Goal: Task Accomplishment & Management: Complete application form

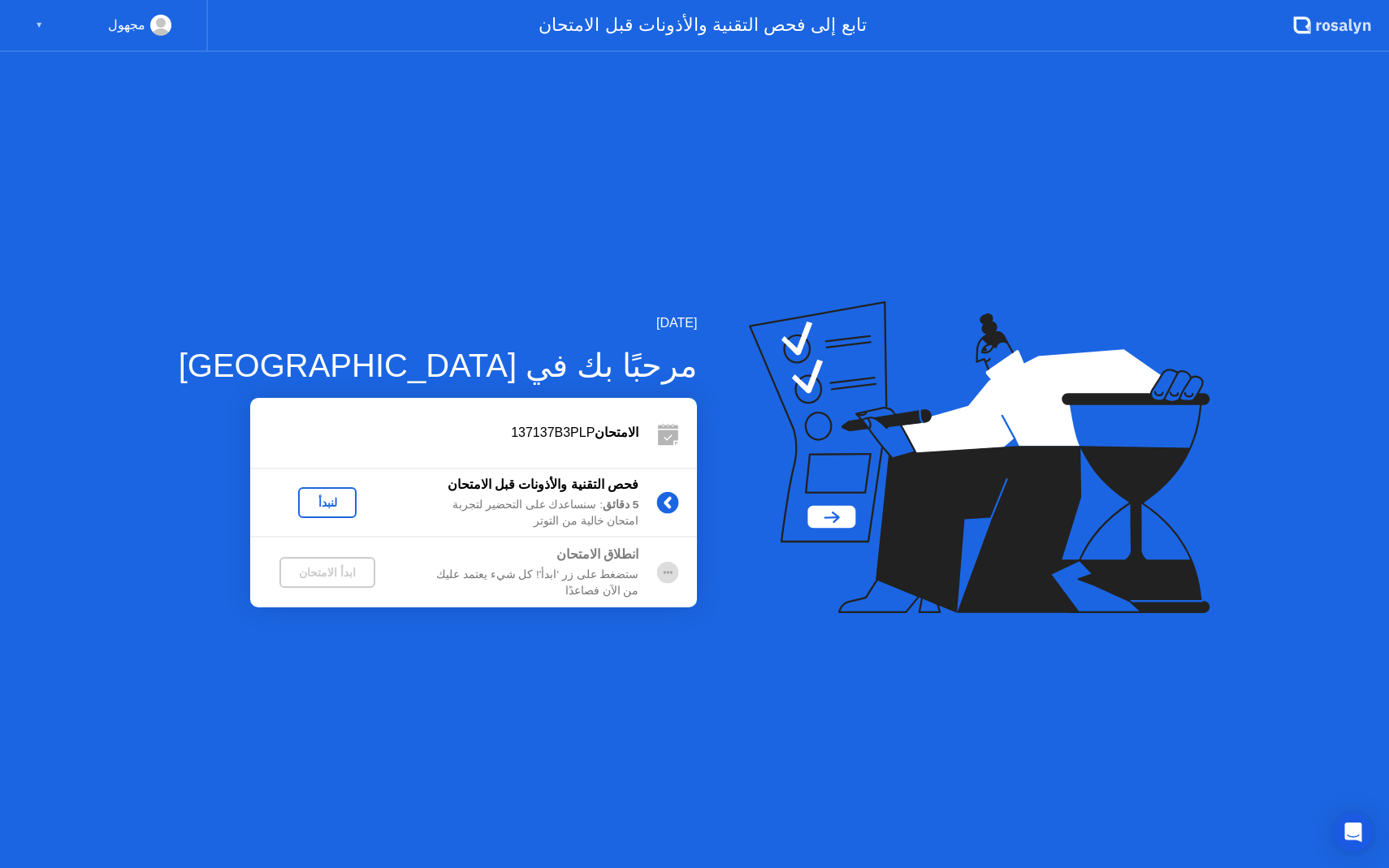
click at [305, 500] on div "لنبدأ" at bounding box center [327, 503] width 45 height 13
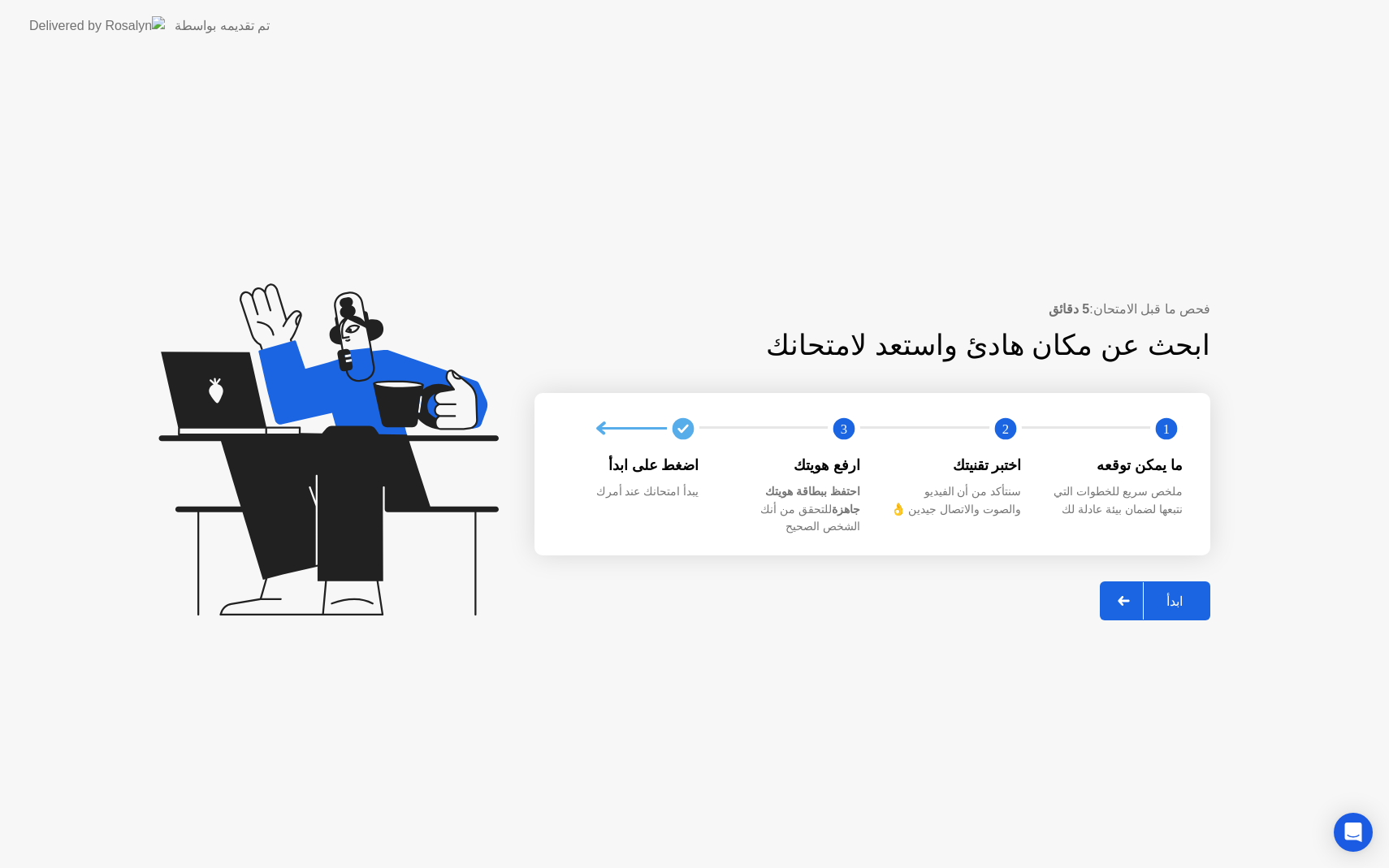
click at [1175, 605] on button "ابدأ" at bounding box center [1154, 601] width 111 height 39
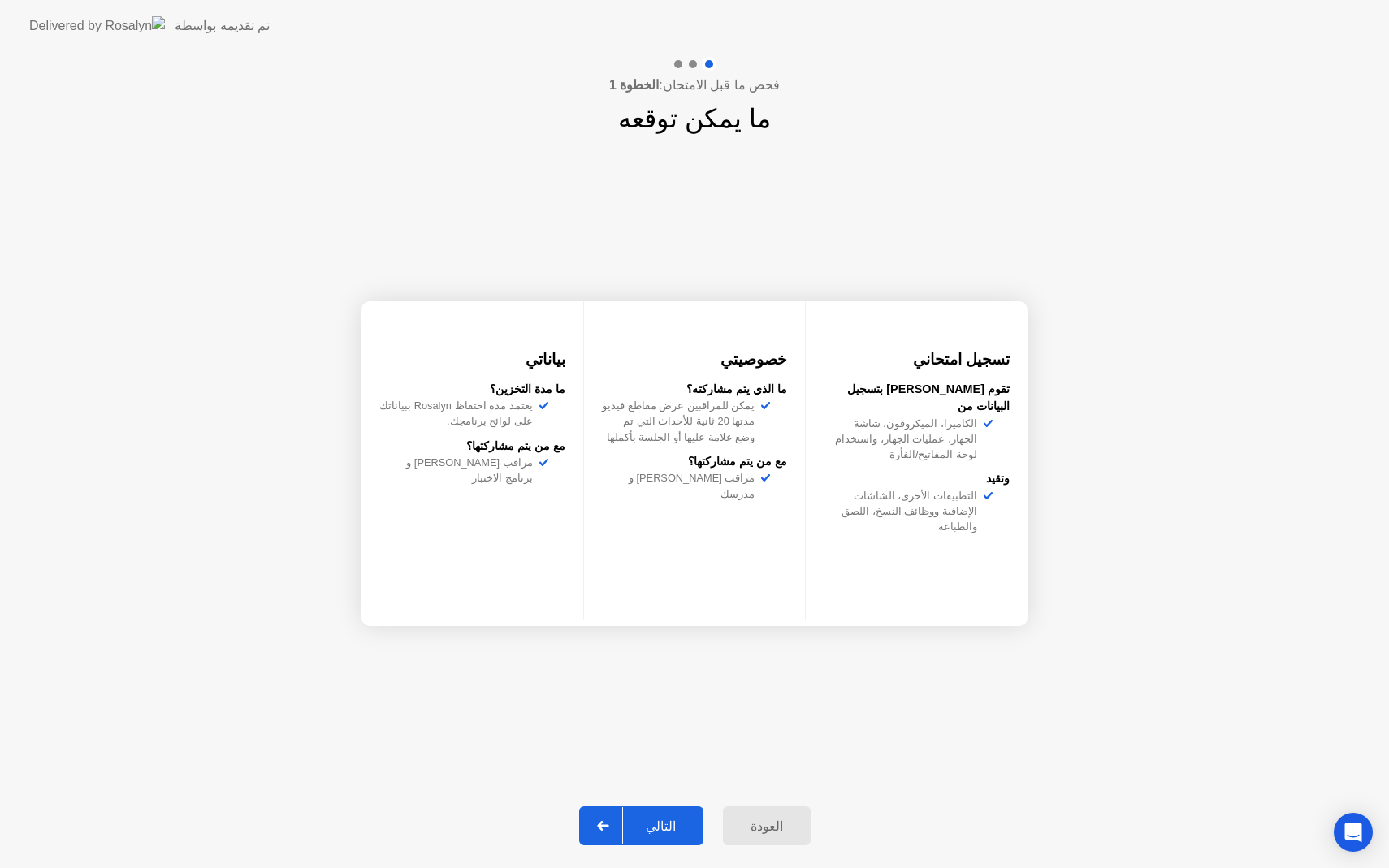
click at [685, 827] on div "التالي" at bounding box center [660, 827] width 76 height 15
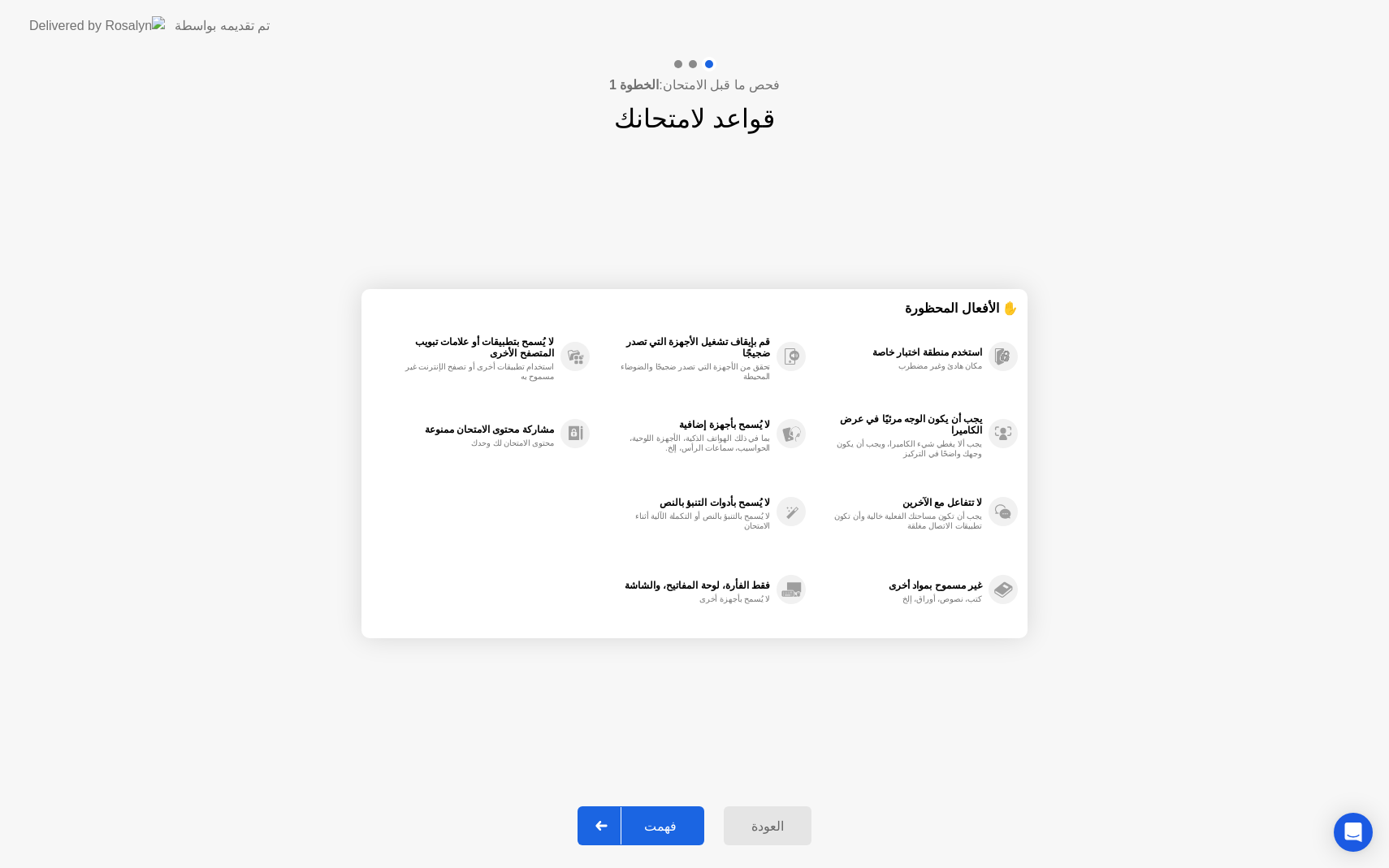
click at [685, 827] on div "فهمت" at bounding box center [659, 827] width 78 height 15
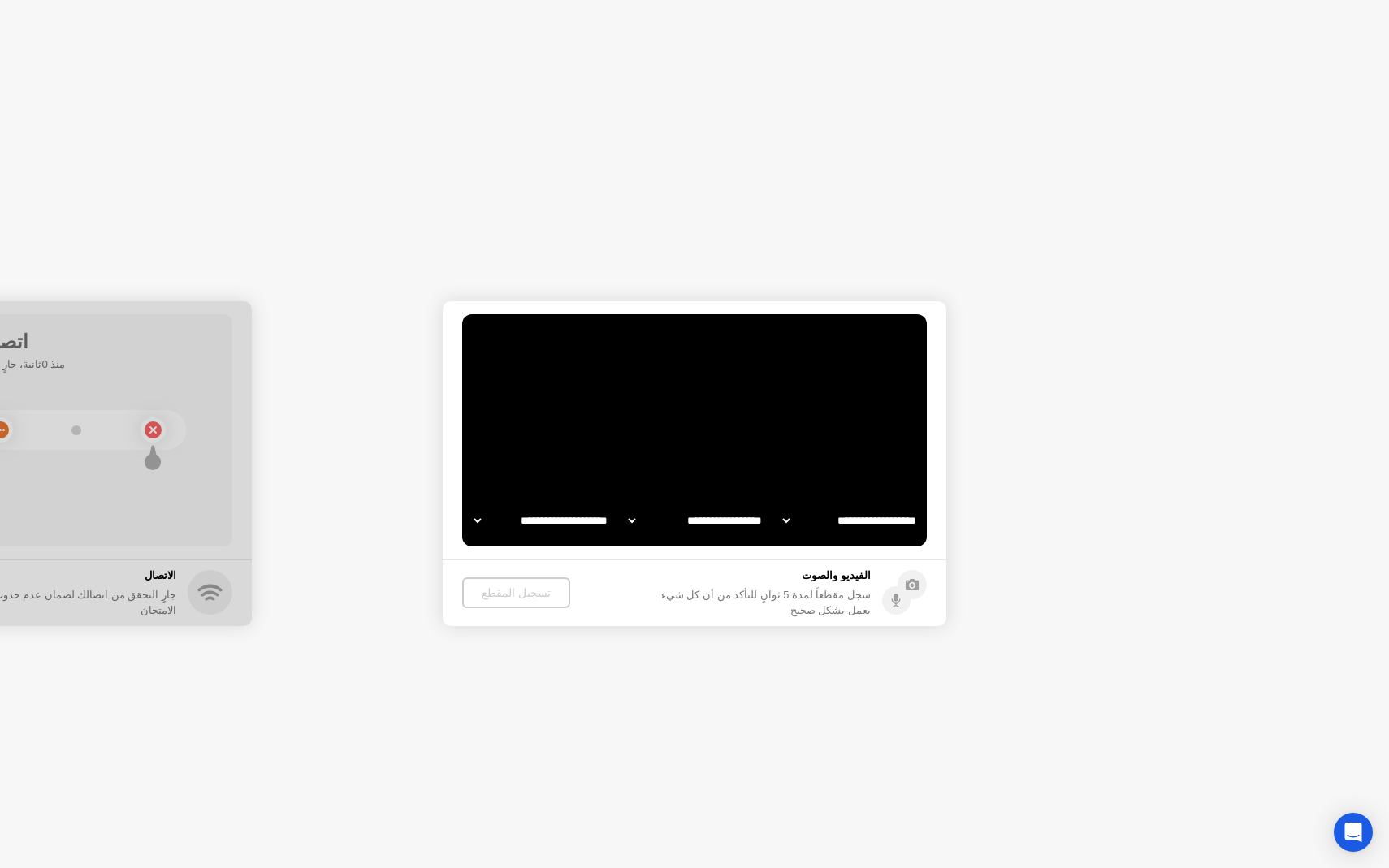
select select "**********"
select select "*******"
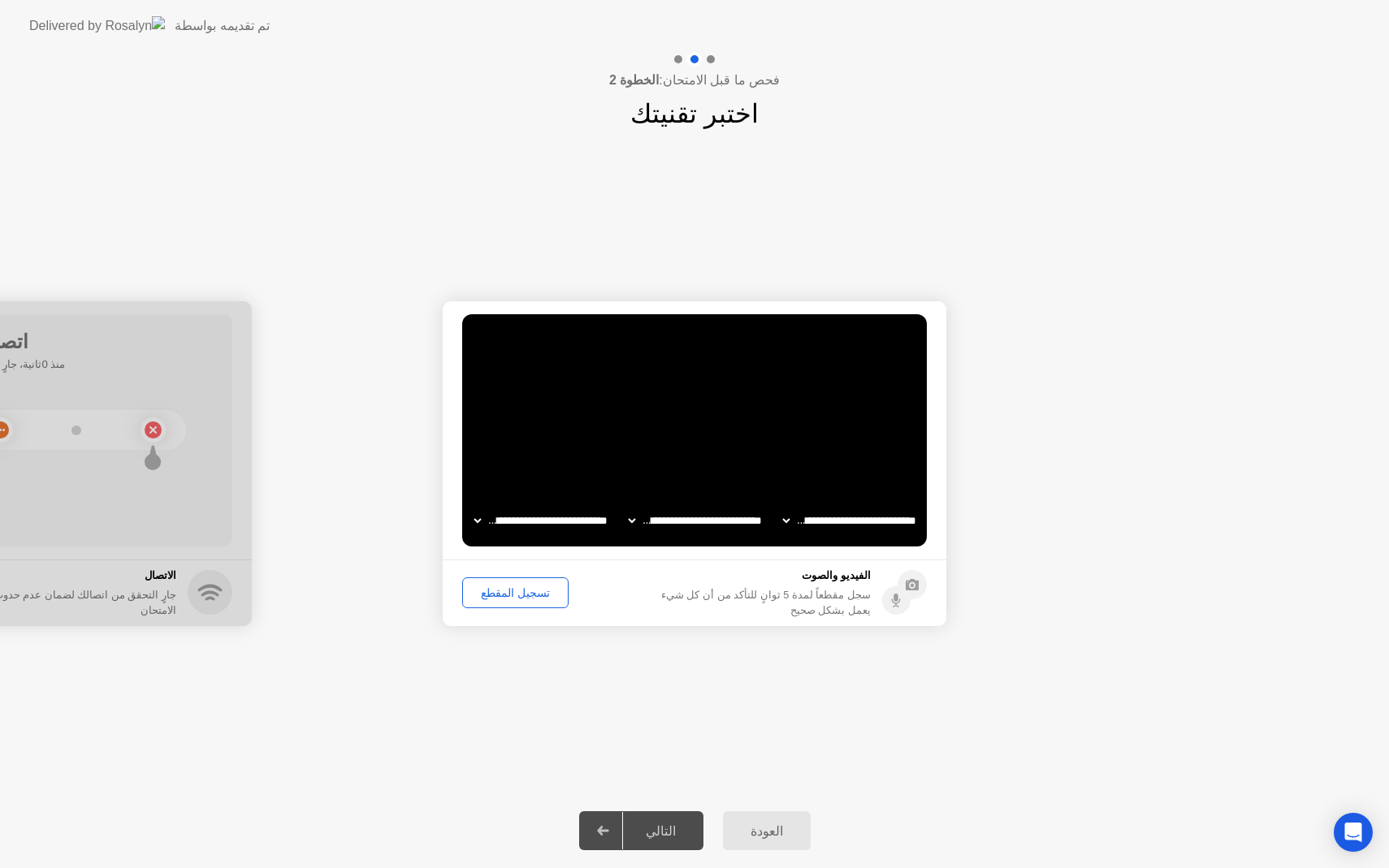
click at [500, 591] on div "تسجيل المقطع" at bounding box center [515, 593] width 95 height 13
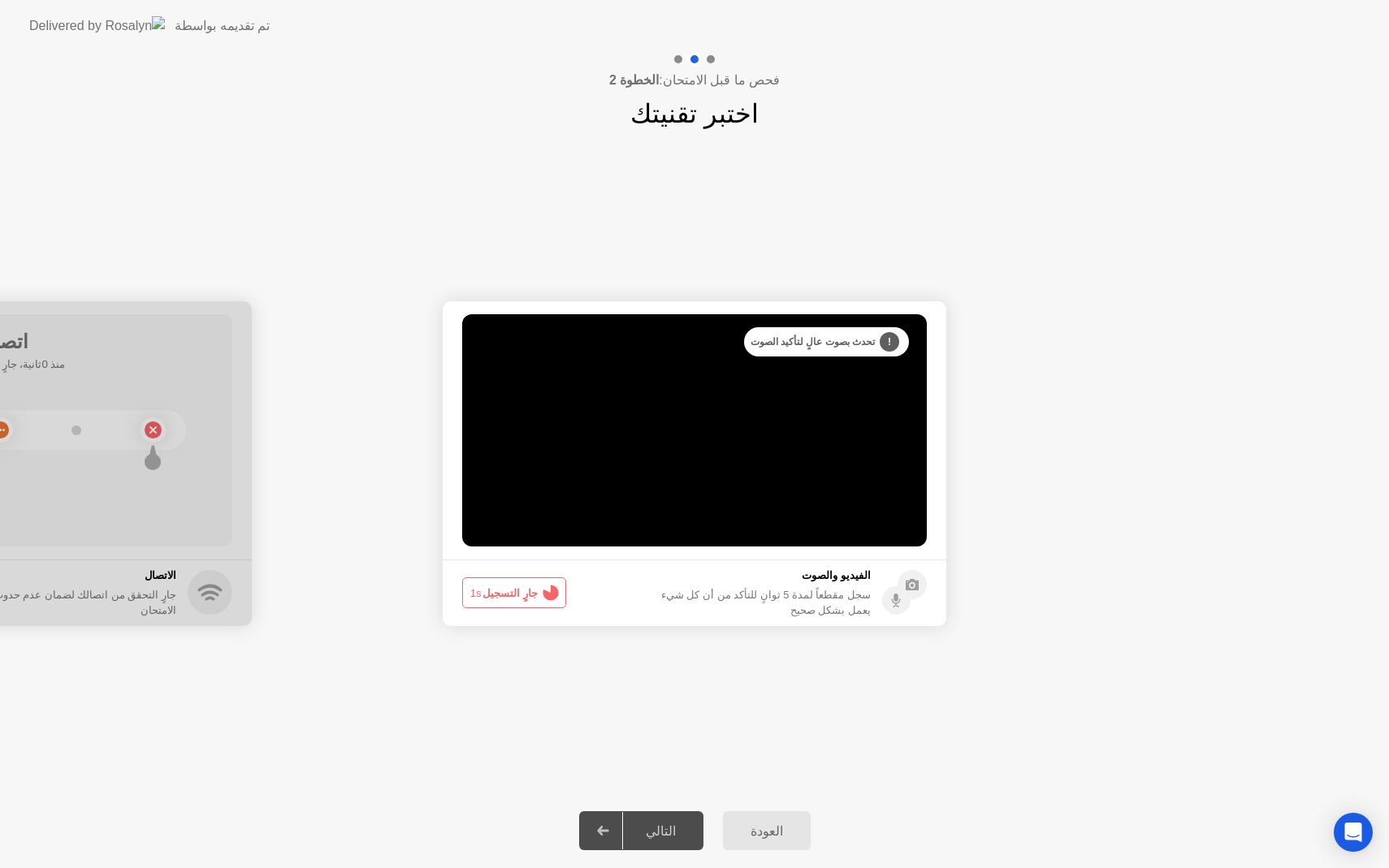
click at [500, 591] on button "جارٍ التسجيل 1s" at bounding box center [514, 593] width 104 height 31
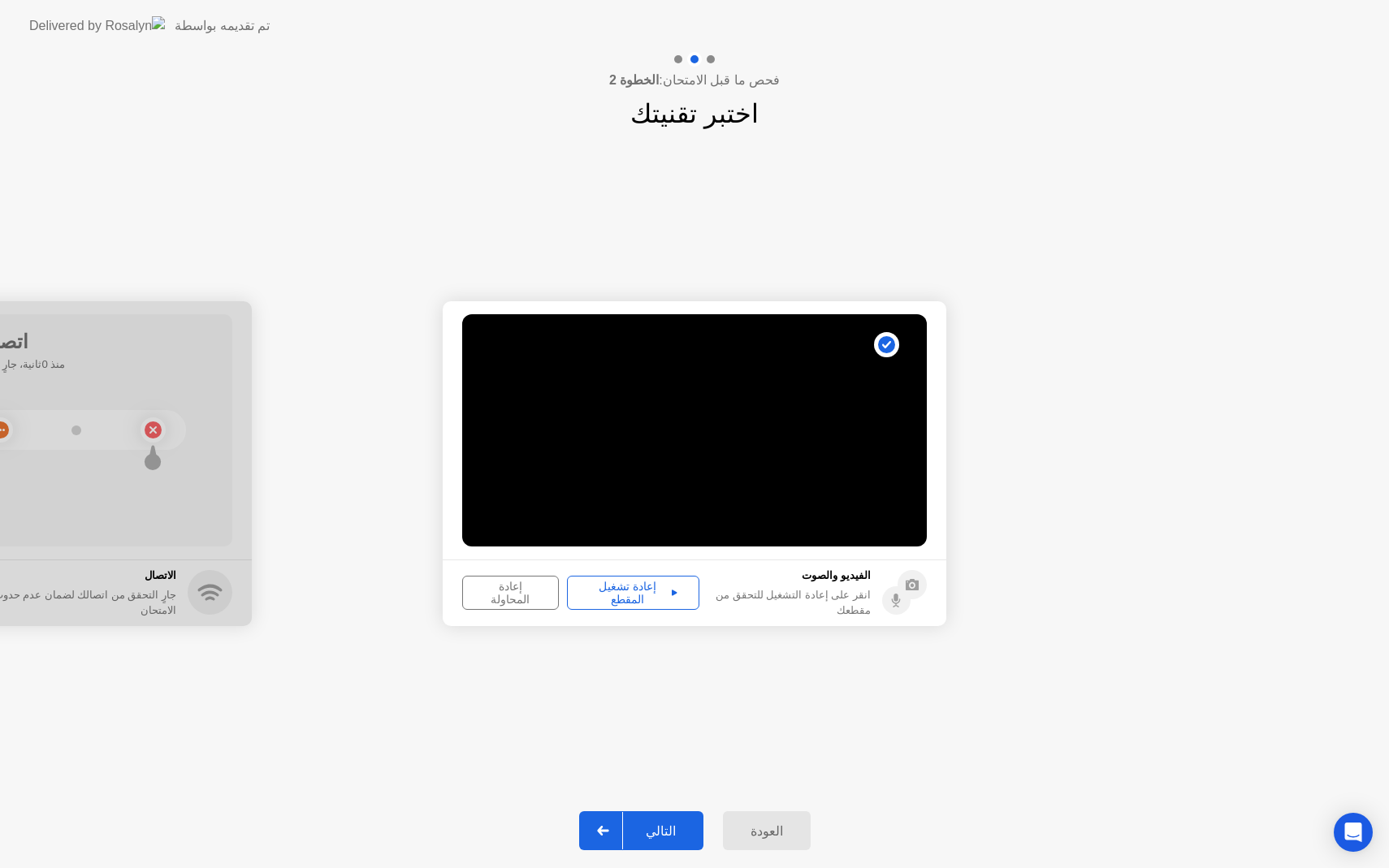
click at [667, 831] on div "التالي" at bounding box center [660, 831] width 76 height 15
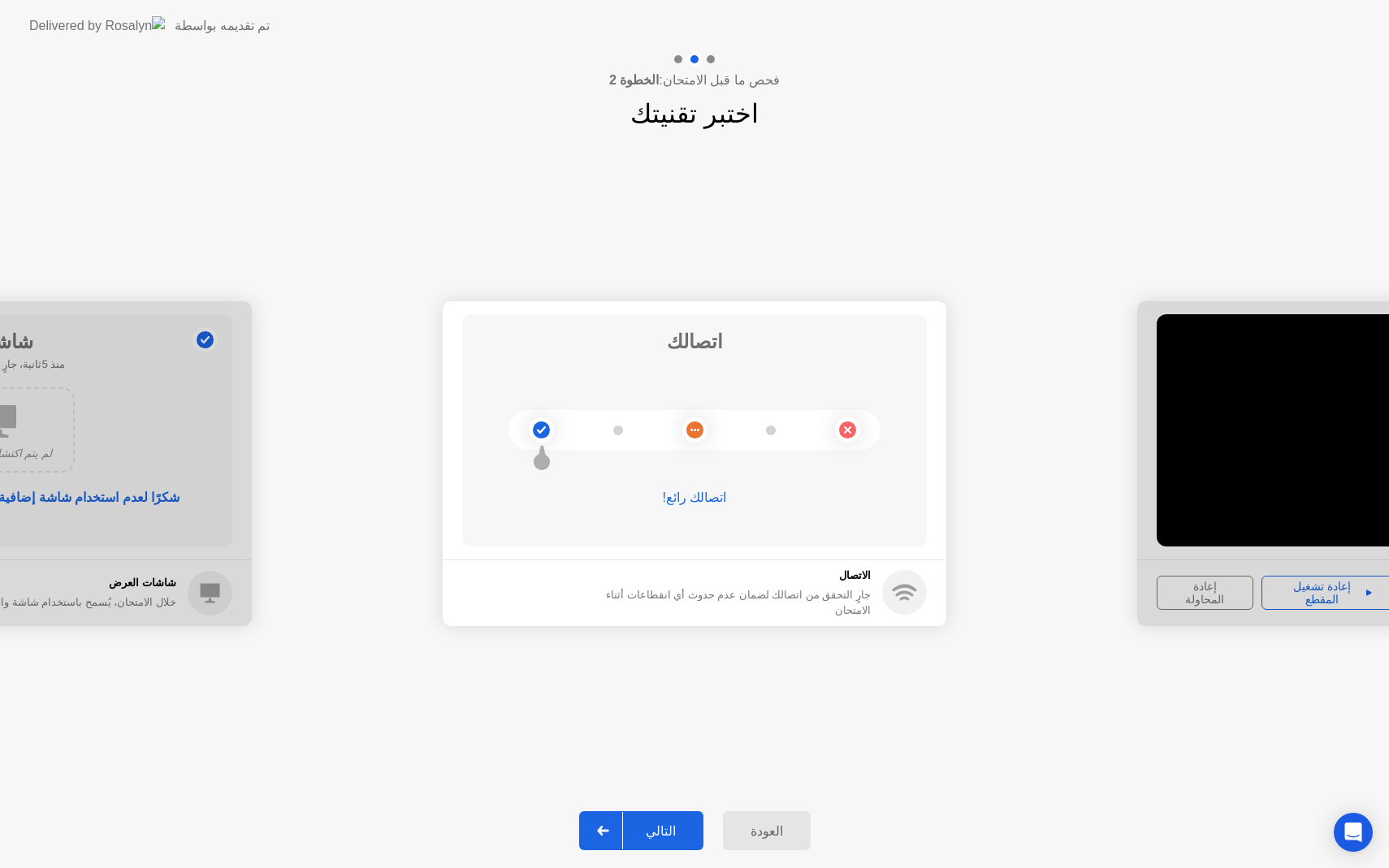
click at [667, 831] on div "التالي" at bounding box center [660, 831] width 76 height 15
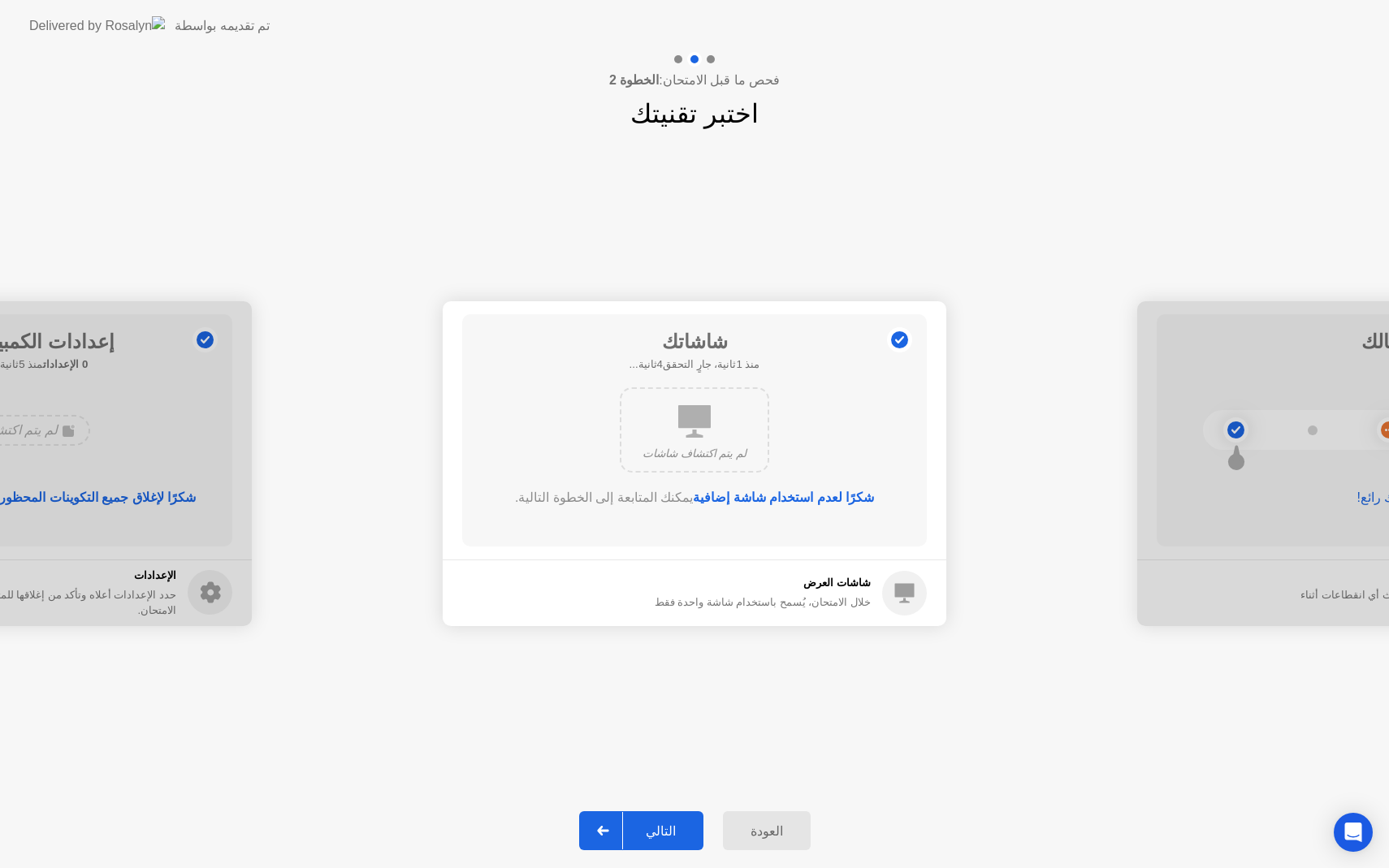
click at [667, 831] on div "التالي" at bounding box center [660, 831] width 76 height 15
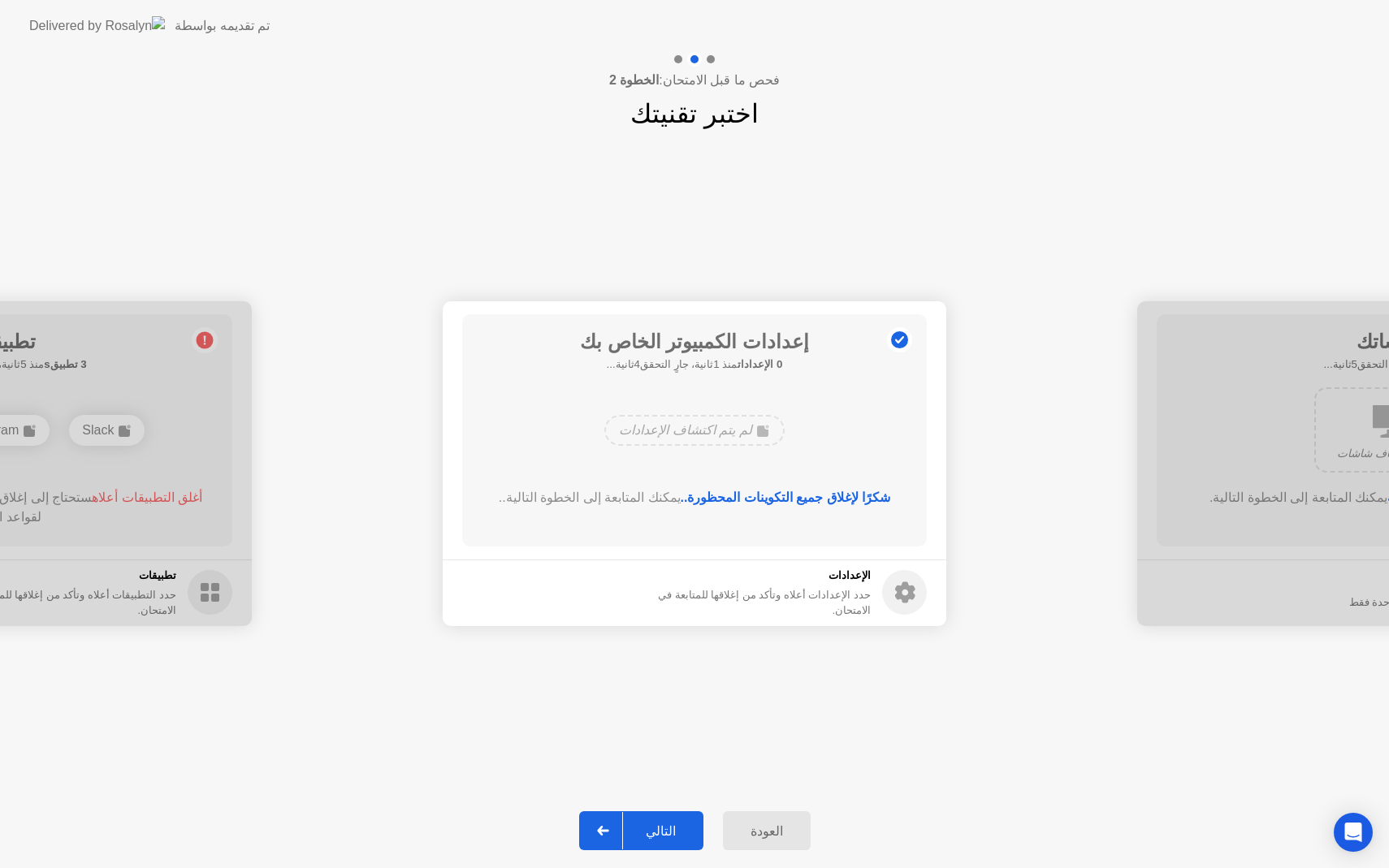
click at [667, 831] on div "التالي" at bounding box center [660, 831] width 76 height 15
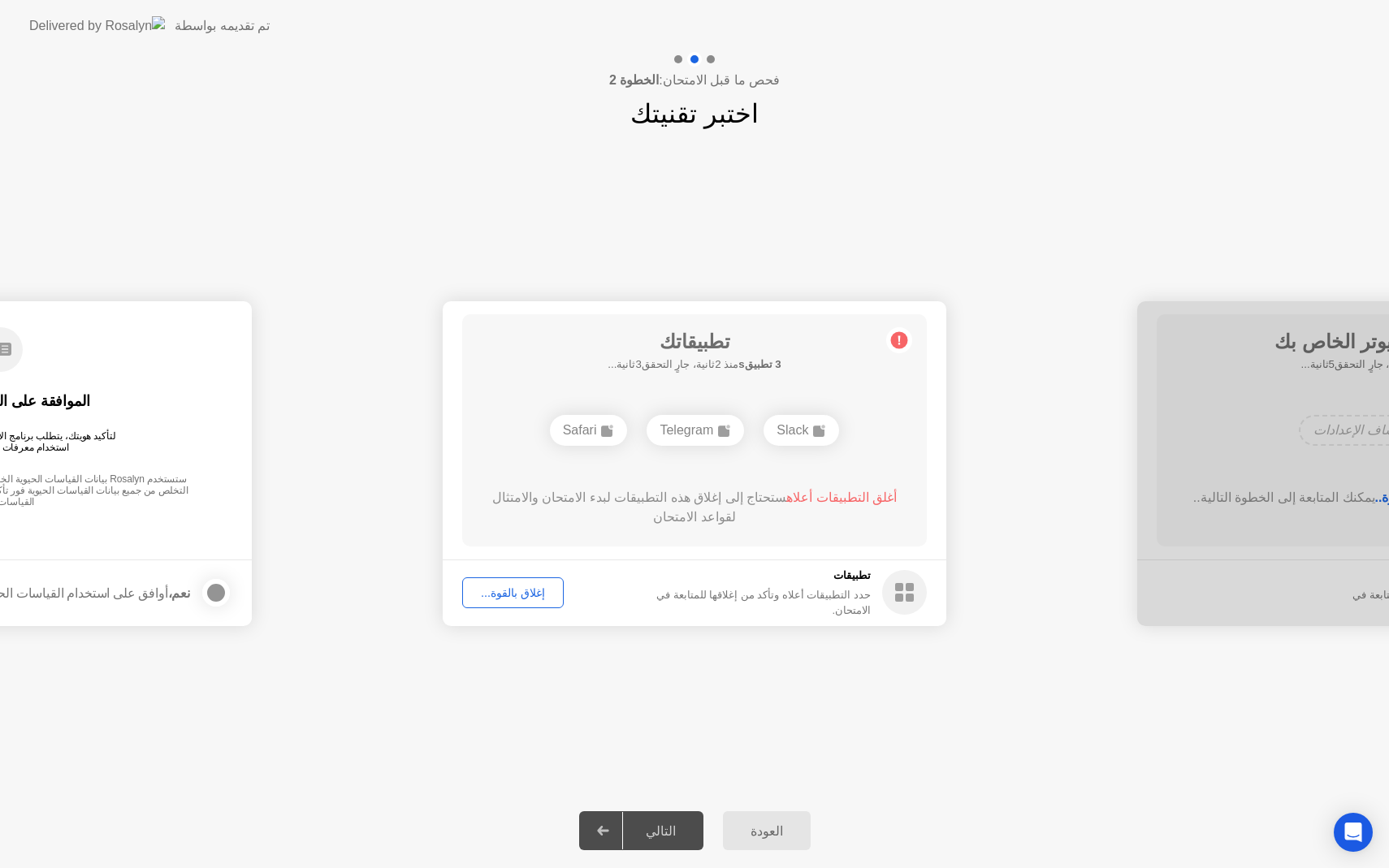
click at [667, 831] on div "التالي" at bounding box center [660, 831] width 76 height 15
click at [678, 825] on div "التالي" at bounding box center [660, 831] width 76 height 15
click at [529, 598] on div "إغلاق بالقوة..." at bounding box center [513, 593] width 90 height 13
click at [526, 598] on div "إغلاق بالقوة..." at bounding box center [513, 593] width 90 height 13
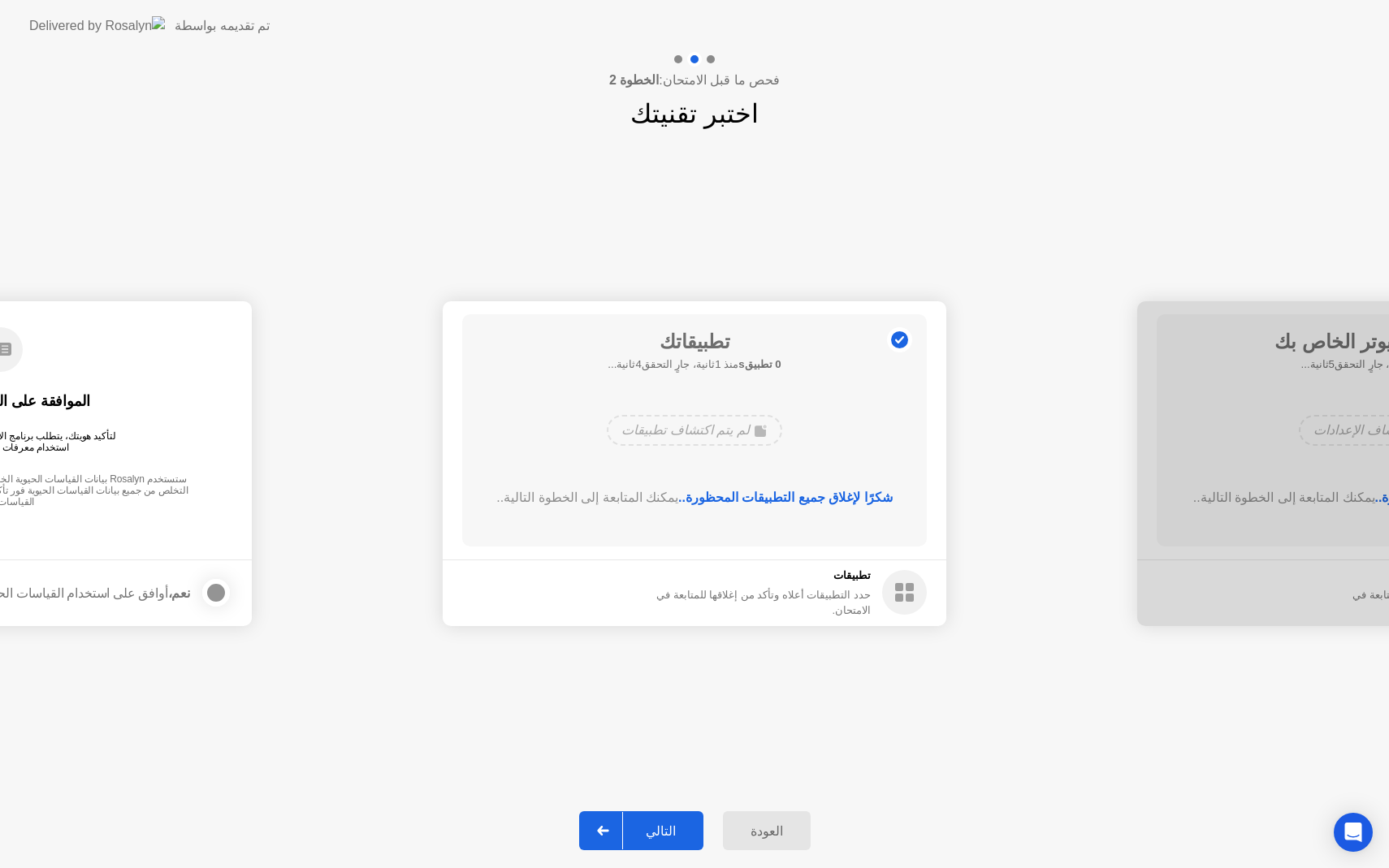
click at [678, 833] on div "التالي" at bounding box center [660, 831] width 76 height 15
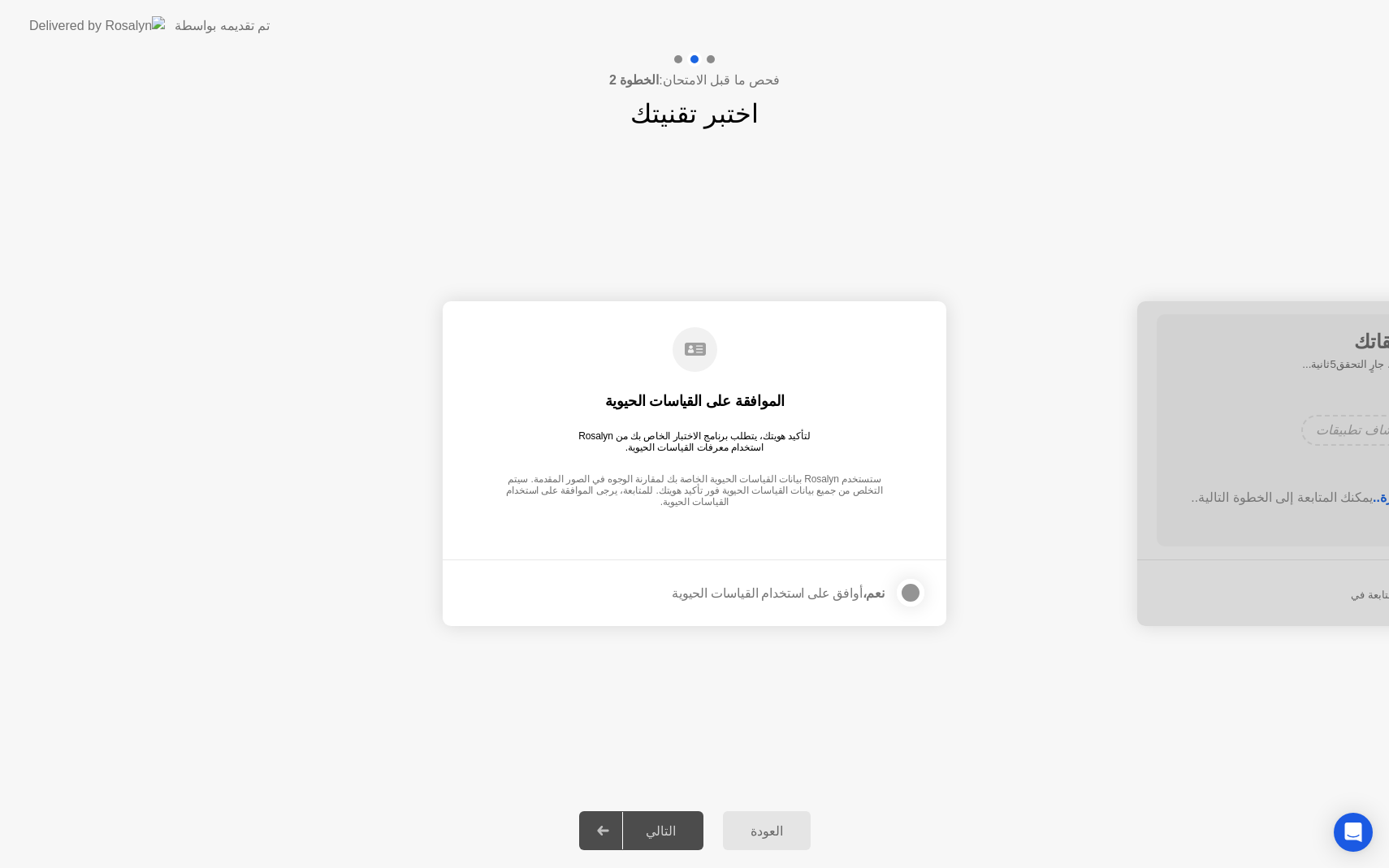
click at [615, 827] on div at bounding box center [603, 831] width 39 height 37
click at [901, 589] on div at bounding box center [910, 593] width 19 height 19
click at [667, 831] on div "التالي" at bounding box center [660, 831] width 76 height 15
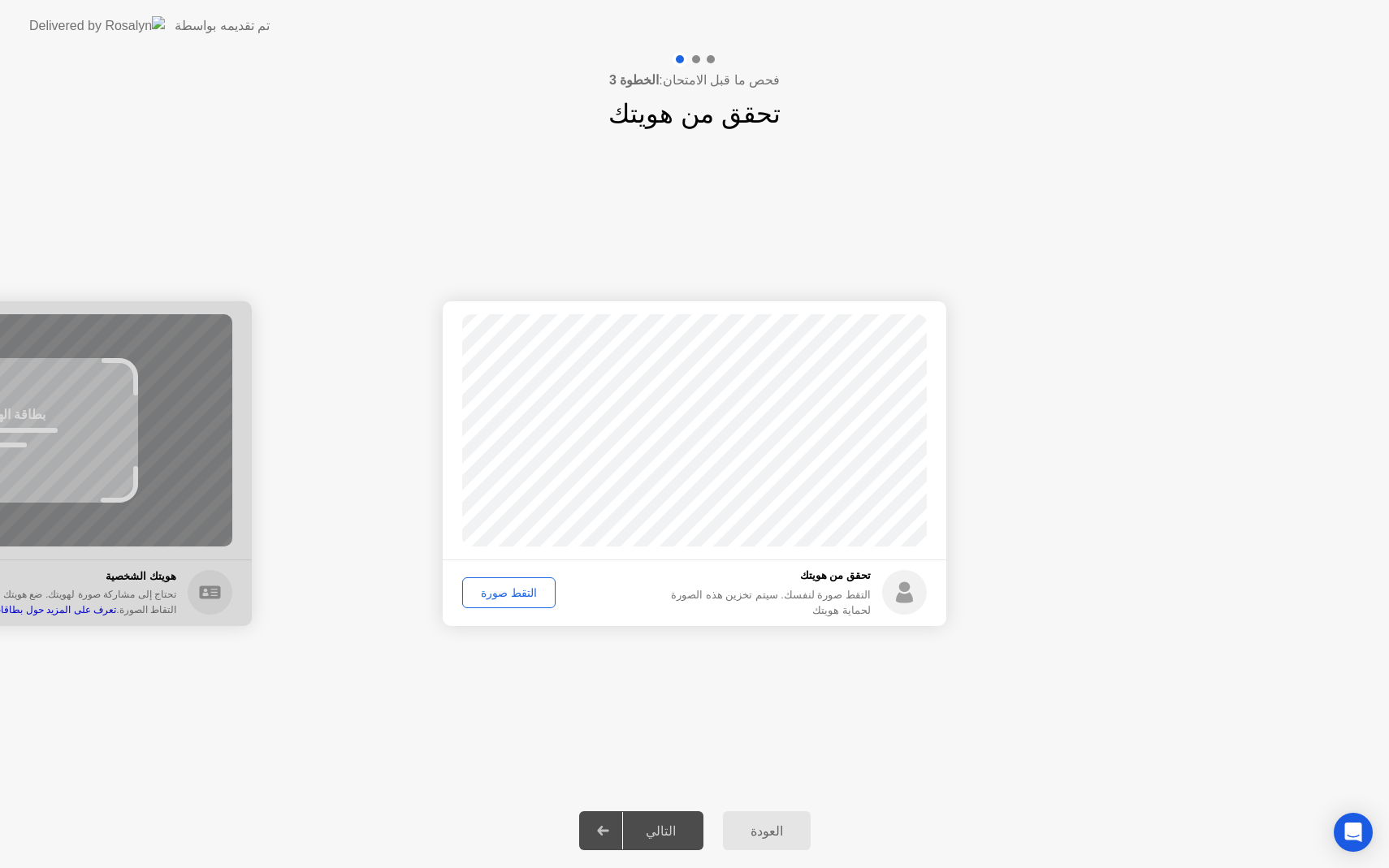
click at [510, 589] on div "التقط صورة" at bounding box center [508, 593] width 82 height 13
click at [655, 830] on div "التالي" at bounding box center [660, 831] width 76 height 15
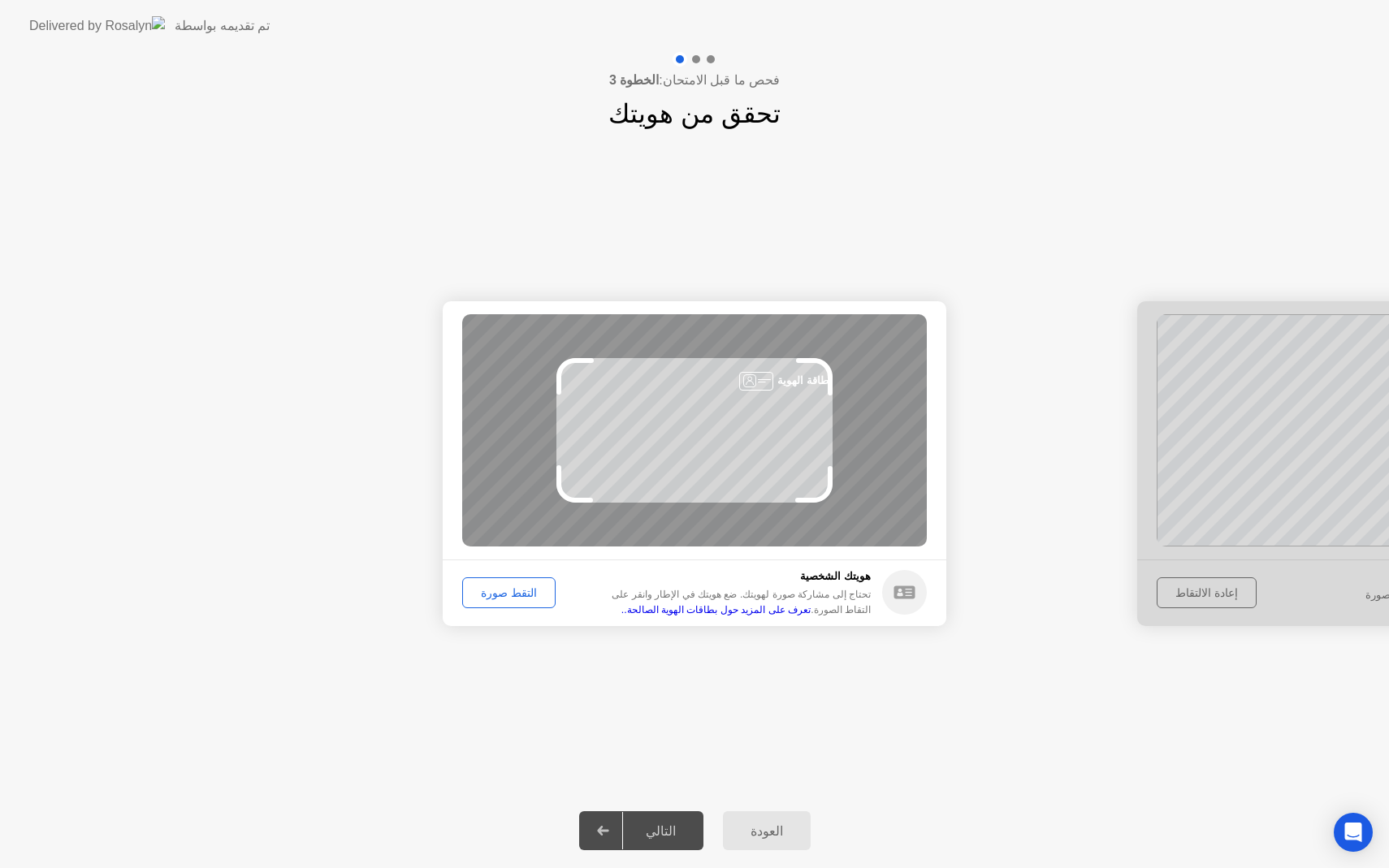
click at [500, 591] on div "التقط صورة" at bounding box center [508, 593] width 82 height 13
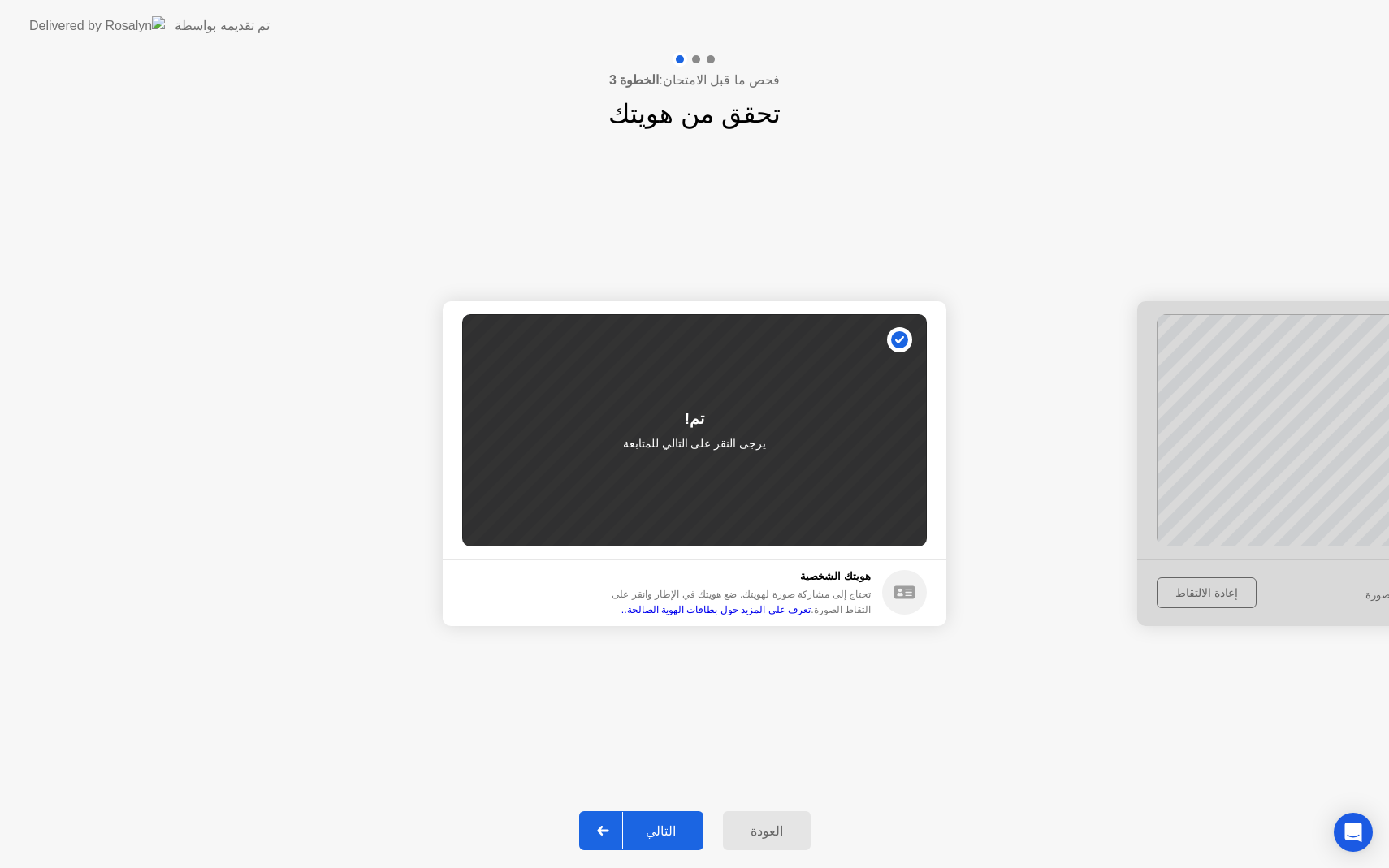
click at [673, 849] on button "التالي" at bounding box center [640, 831] width 124 height 39
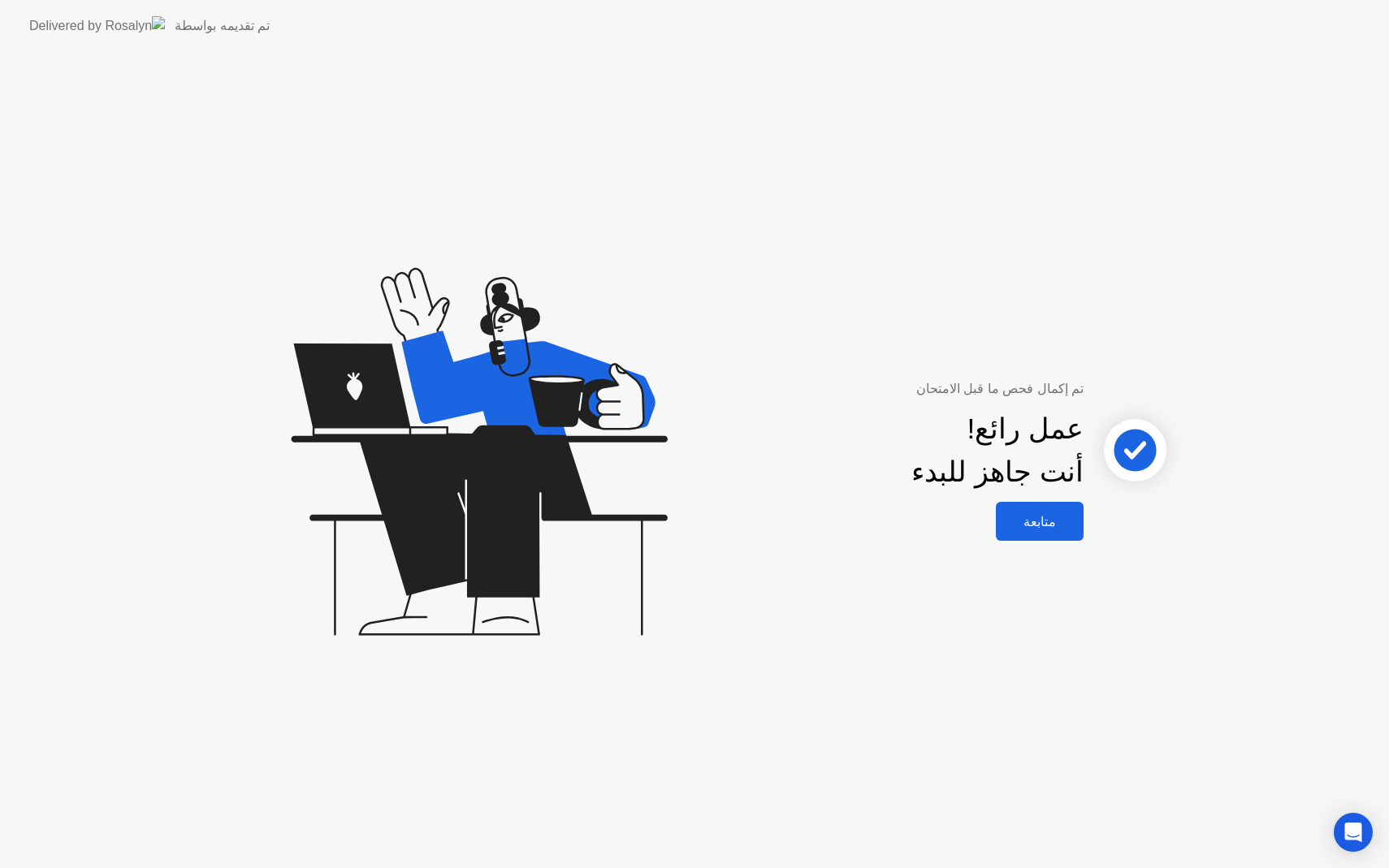
click at [1063, 515] on div "متابعة" at bounding box center [1039, 522] width 78 height 15
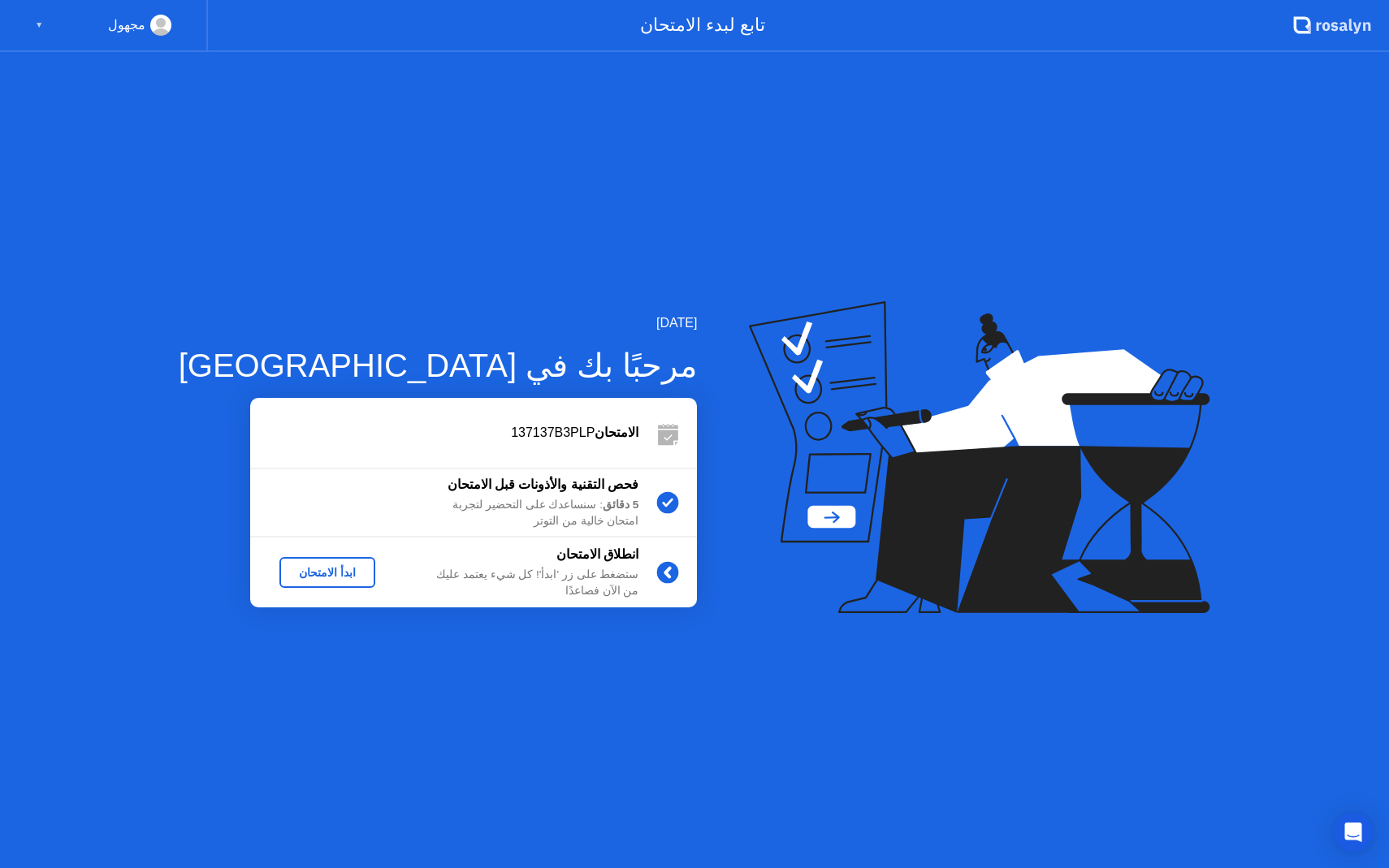
click at [299, 576] on div "ابدأ الامتحان" at bounding box center [327, 573] width 83 height 13
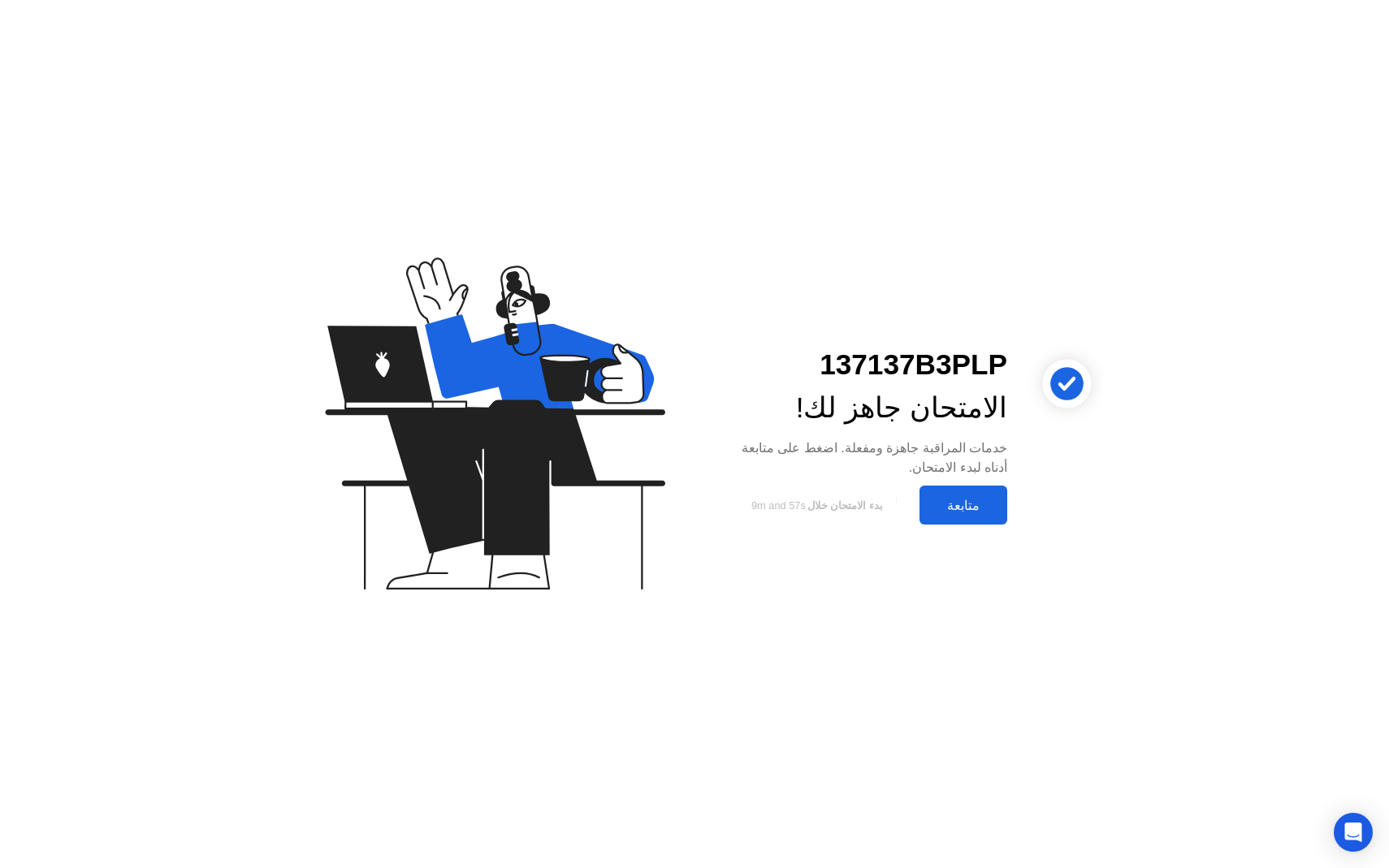
click at [973, 510] on div "متابعة" at bounding box center [962, 506] width 78 height 15
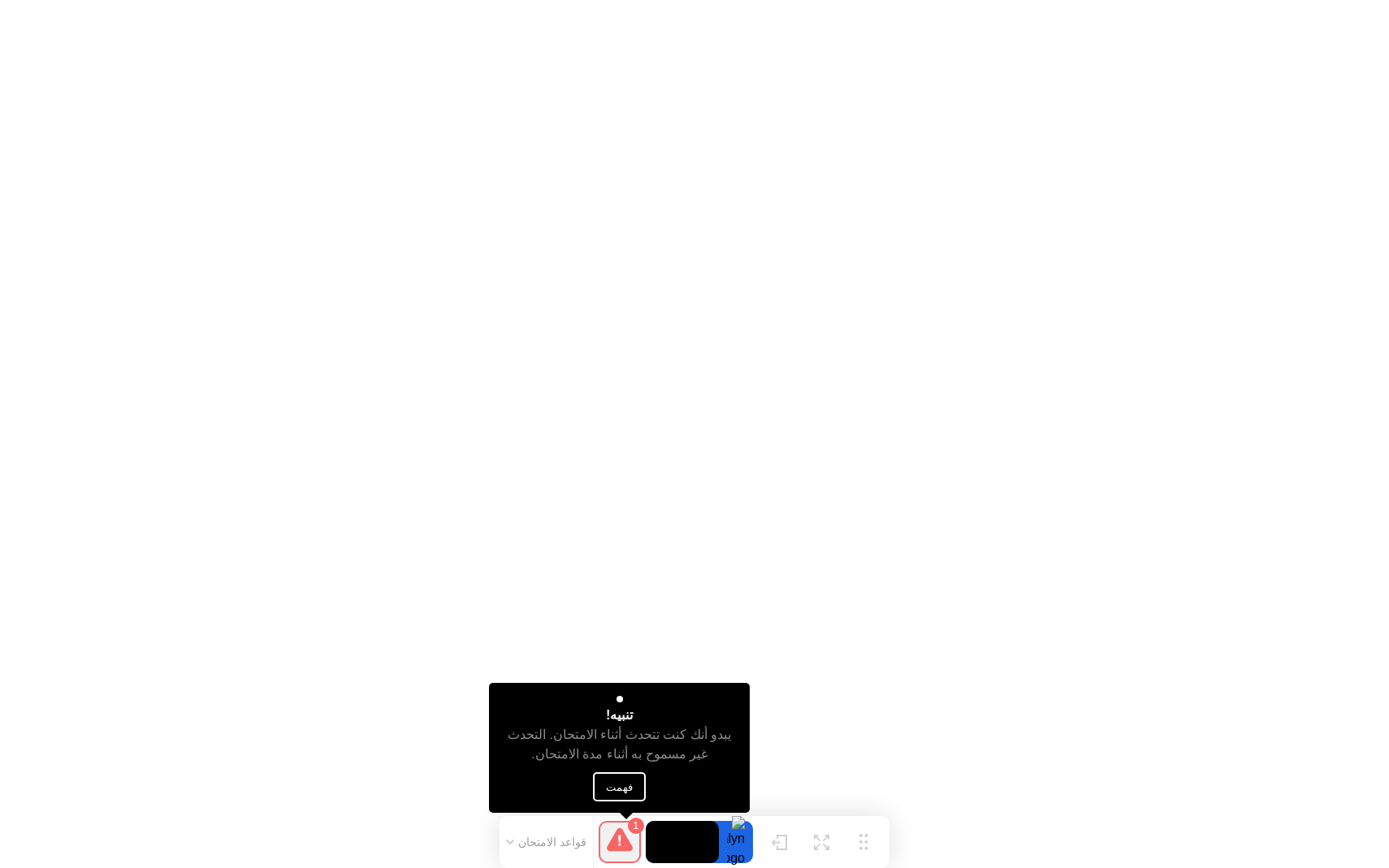
click at [615, 787] on button "فهمت" at bounding box center [620, 786] width 53 height 29
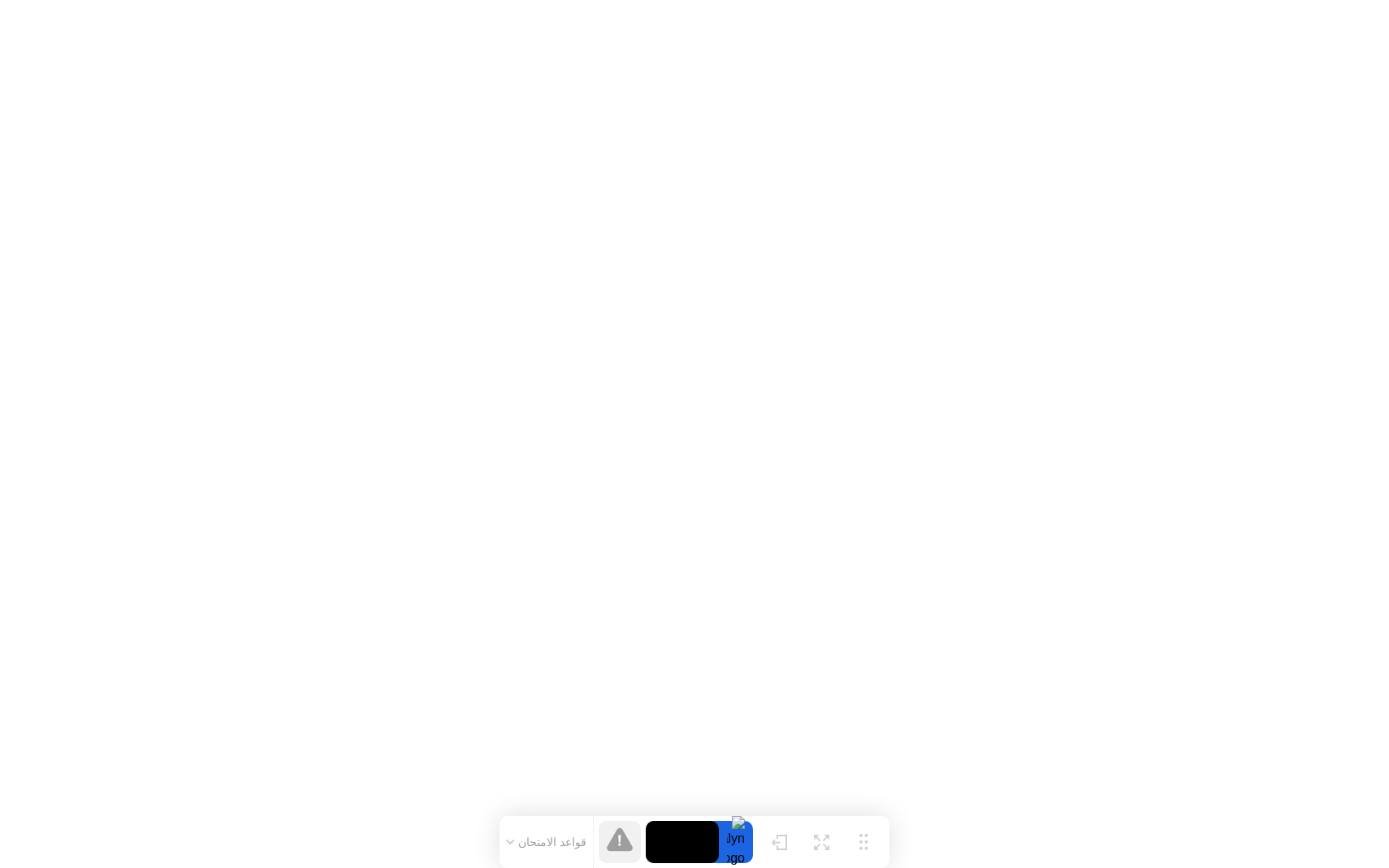
click at [520, 840] on button "قواعد الامتحان" at bounding box center [546, 841] width 91 height 14
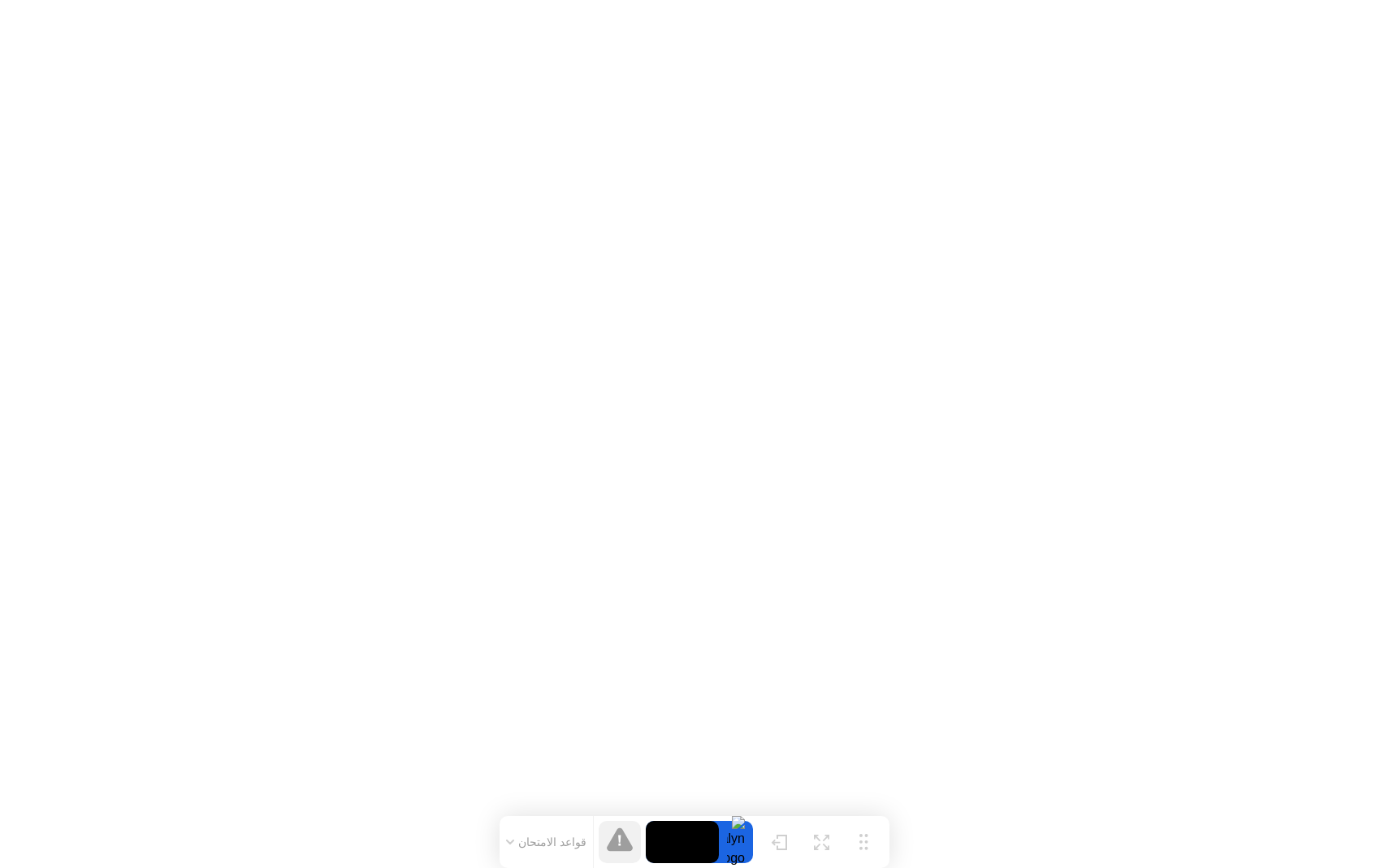
click at [624, 839] on icon at bounding box center [619, 839] width 26 height 23
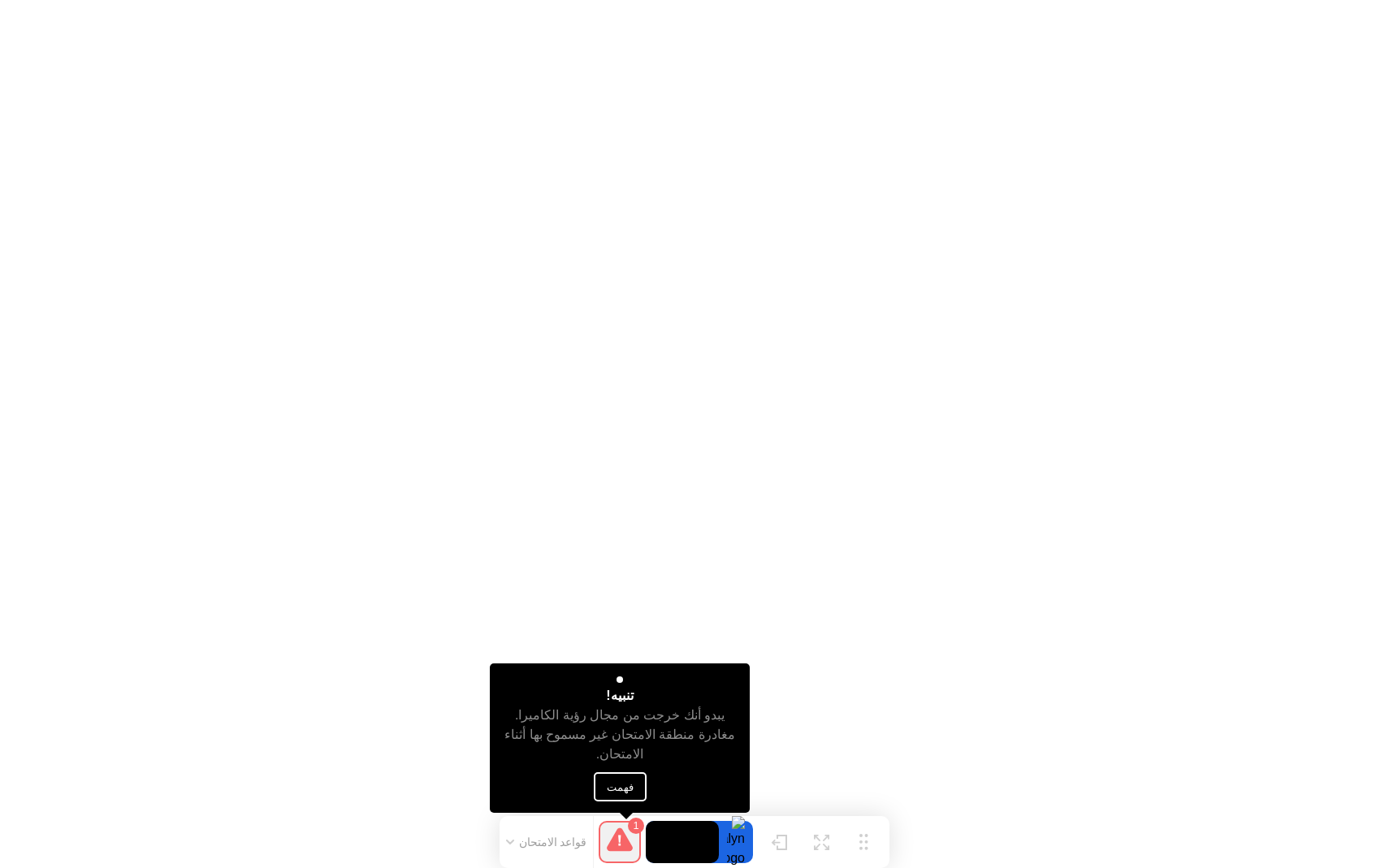
click at [620, 787] on button "فهمت" at bounding box center [620, 786] width 53 height 29
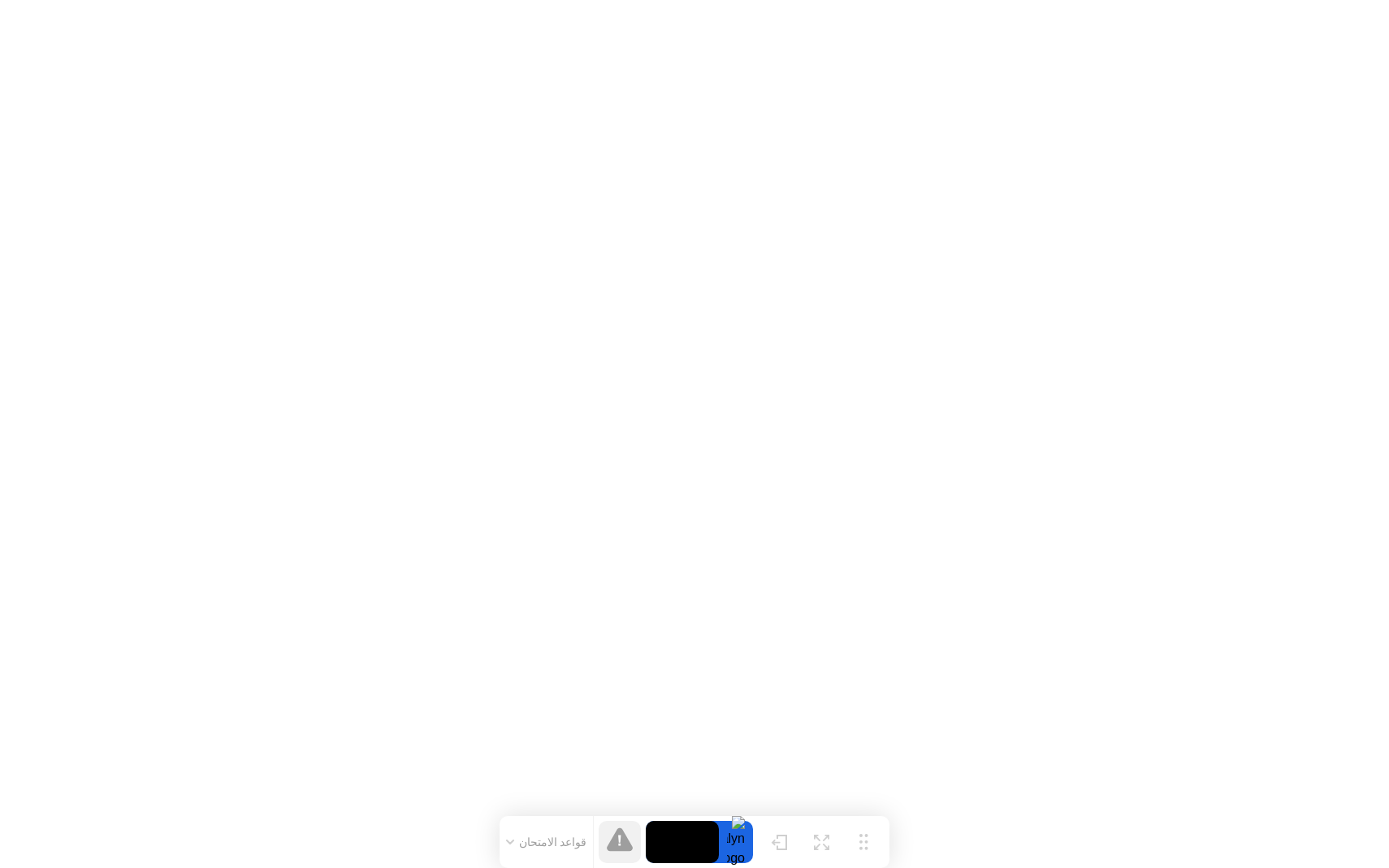
click at [619, 834] on icon at bounding box center [619, 839] width 26 height 23
click at [620, 843] on icon at bounding box center [619, 840] width 3 height 12
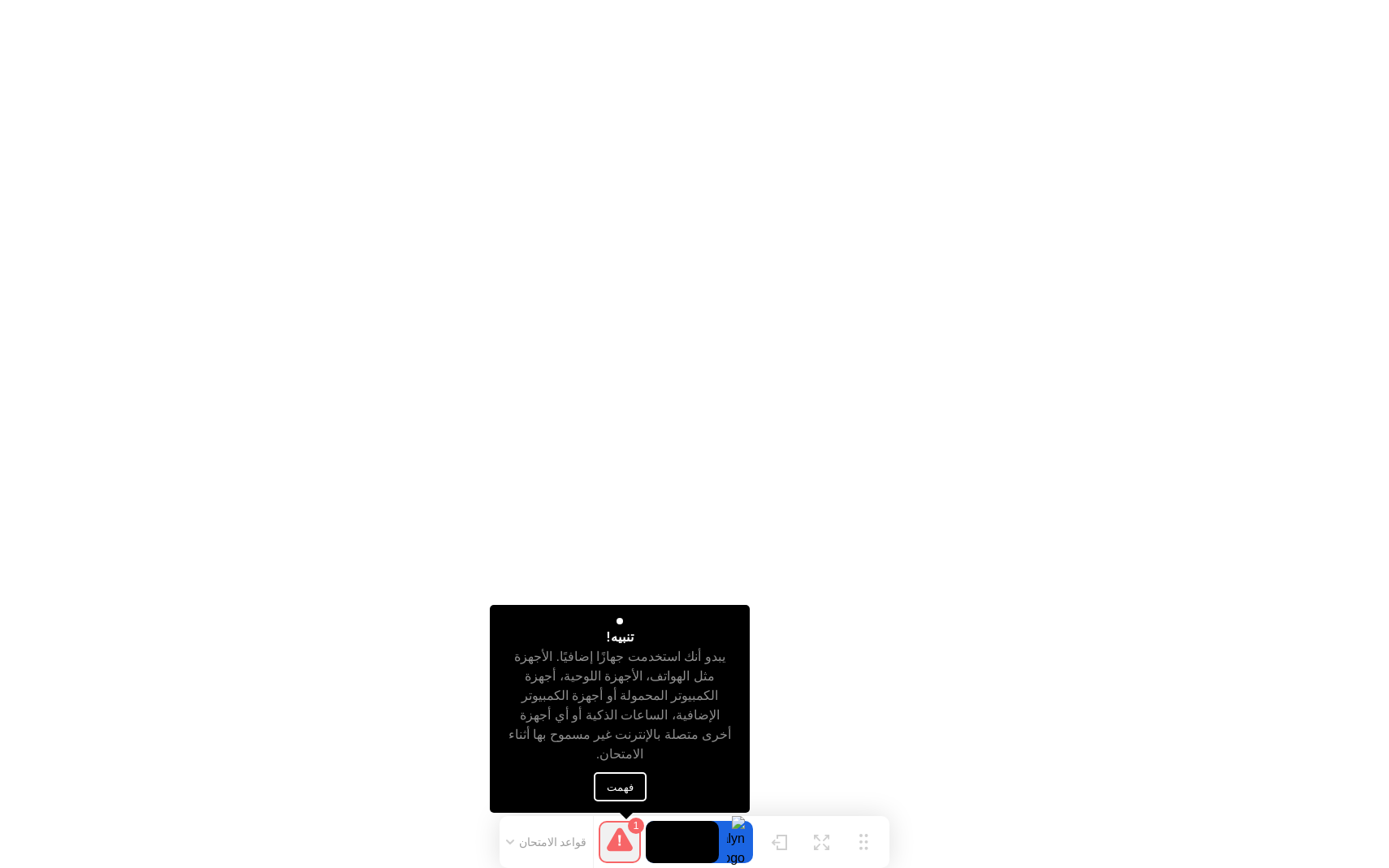
click at [625, 796] on button "فهمت" at bounding box center [620, 786] width 53 height 29
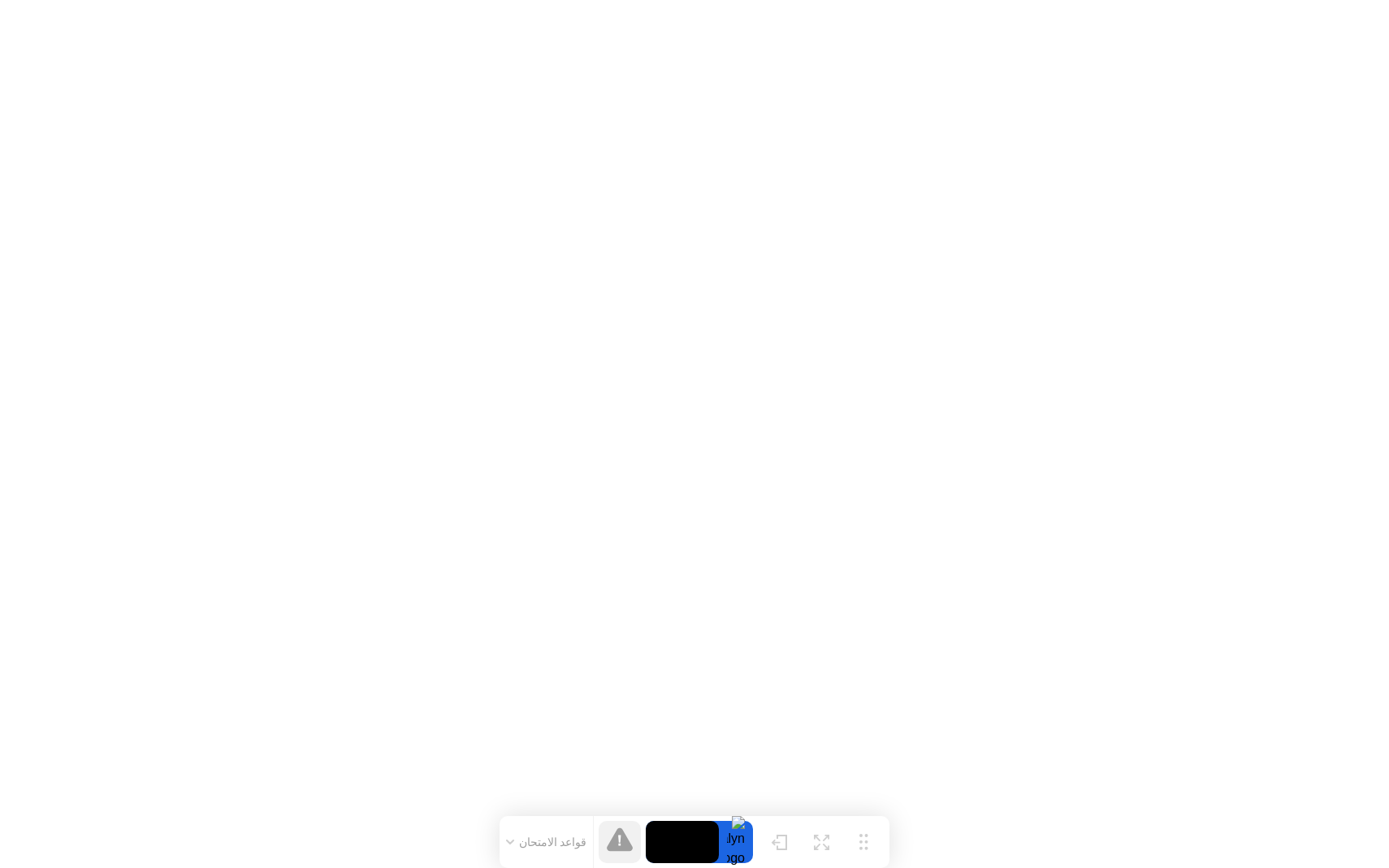
click at [621, 849] on icon at bounding box center [619, 839] width 26 height 23
click at [615, 851] on icon at bounding box center [619, 839] width 26 height 23
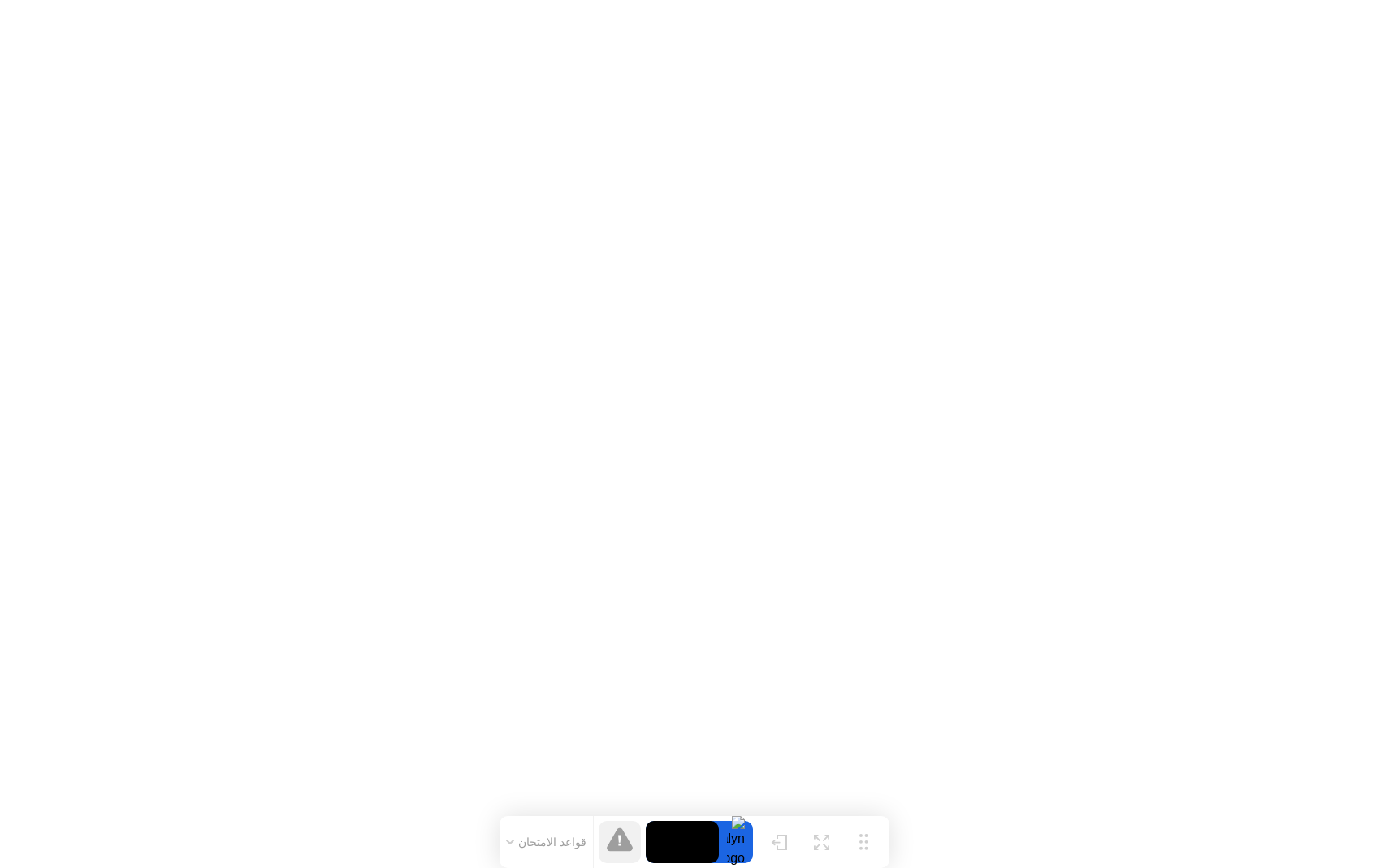
click at [540, 840] on button "قواعد الامتحان" at bounding box center [546, 841] width 91 height 14
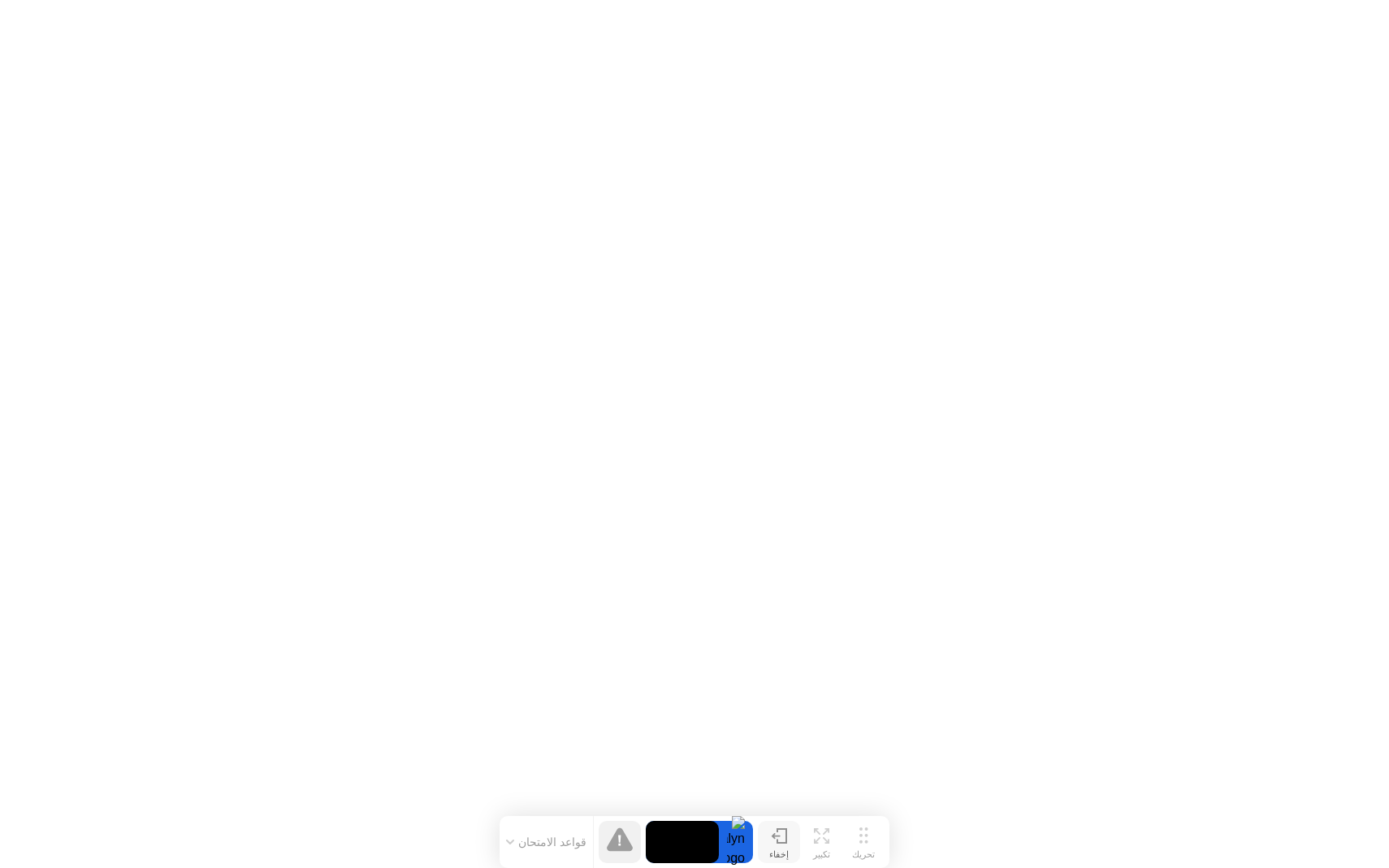
click at [787, 840] on button "إخفاء" at bounding box center [779, 842] width 42 height 42
click at [50, 847] on button "إظهار" at bounding box center [65, 842] width 42 height 42
click at [854, 842] on button "تحريك" at bounding box center [863, 842] width 42 height 42
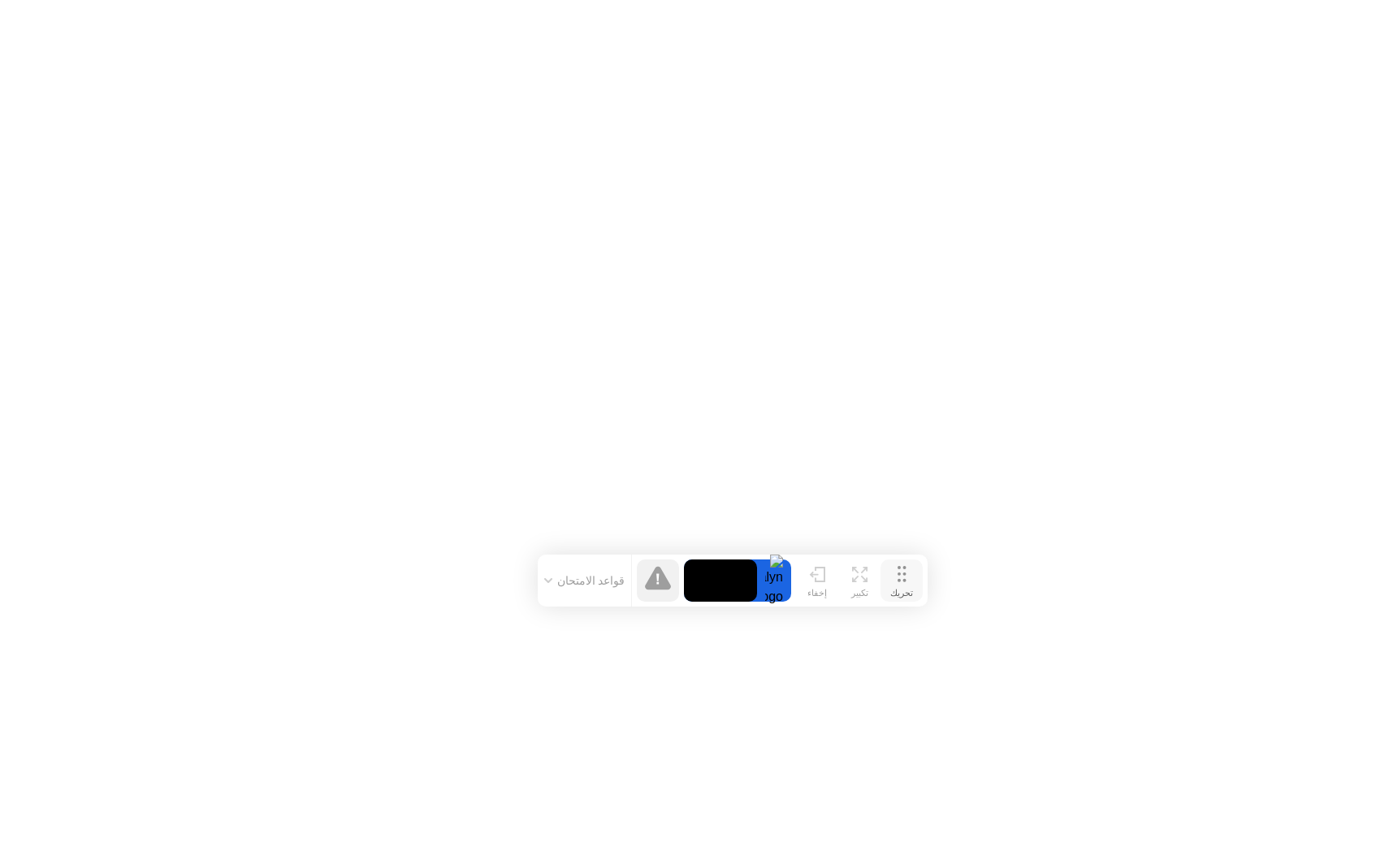
drag, startPoint x: 854, startPoint y: 841, endPoint x: 892, endPoint y: 578, distance: 265.7
click at [892, 578] on button "تحريك" at bounding box center [902, 581] width 42 height 42
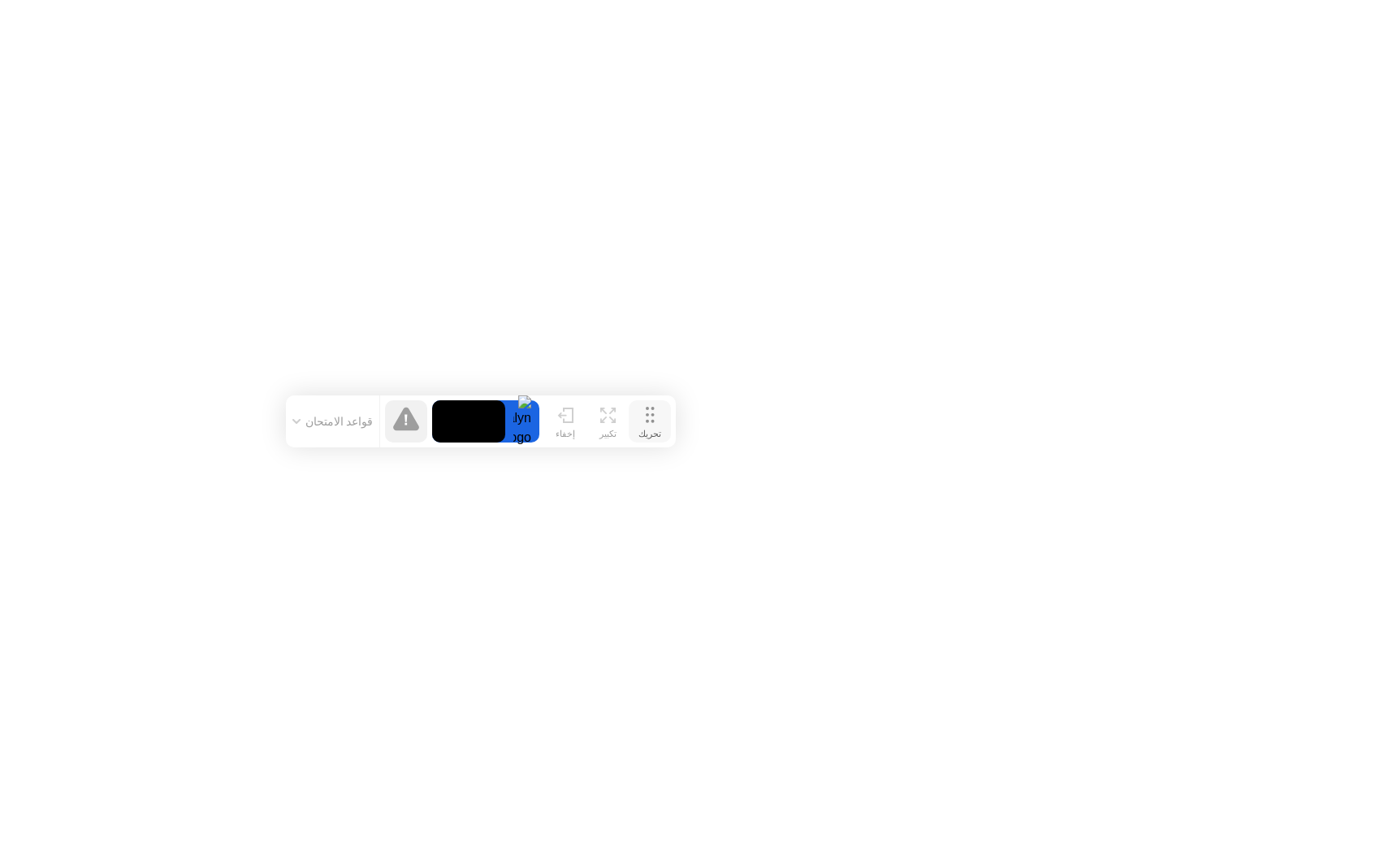
drag, startPoint x: 892, startPoint y: 578, endPoint x: 640, endPoint y: 421, distance: 296.9
click at [640, 421] on button "تحريك" at bounding box center [650, 421] width 42 height 42
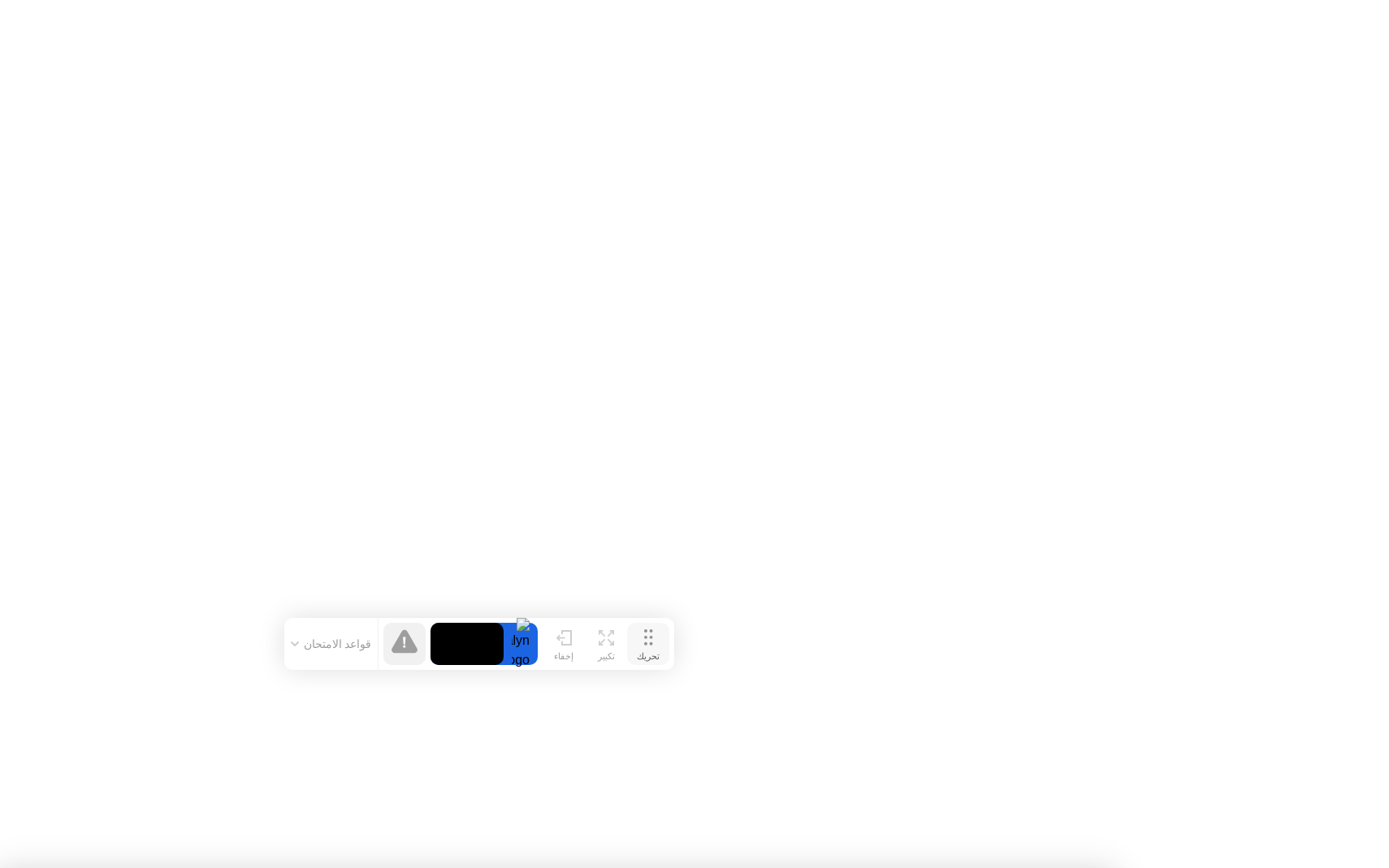
drag, startPoint x: 653, startPoint y: 414, endPoint x: 653, endPoint y: 641, distance: 227.0
click at [652, 639] on circle at bounding box center [650, 636] width 3 height 3
